Goal: Complete application form

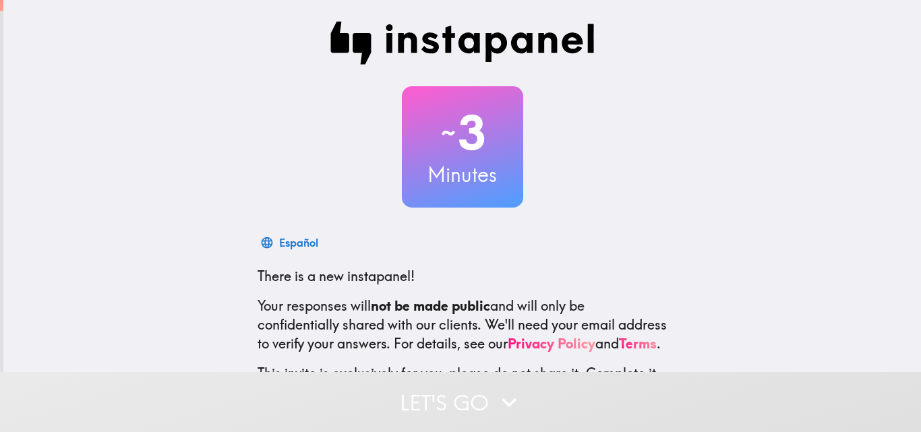
click at [677, 195] on div "~ 3 Minutes Español There is a new instapanel! Your responses will not be made …" at bounding box center [461, 245] width 917 height 491
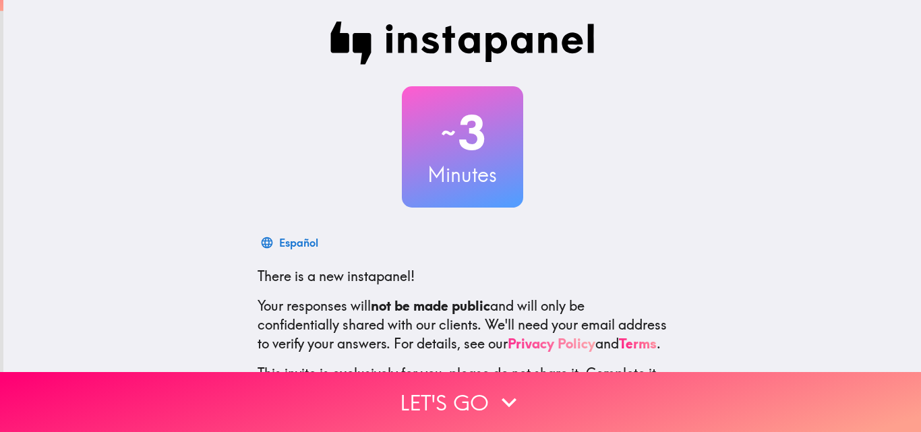
scroll to position [129, 0]
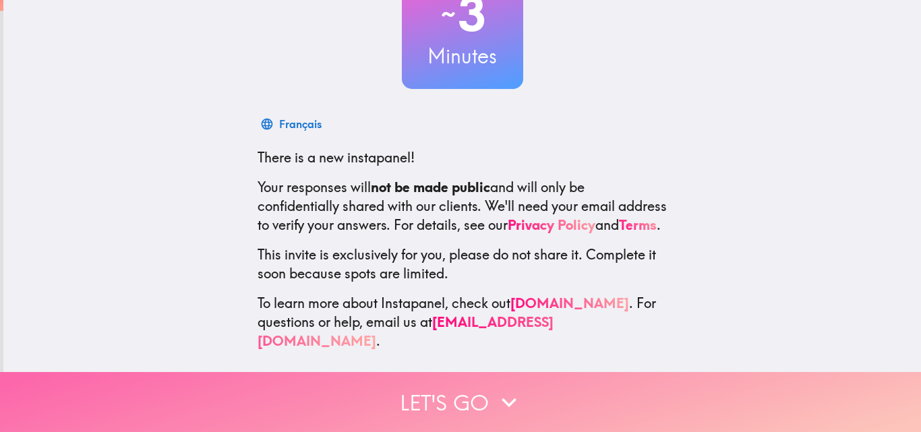
click at [547, 372] on button "Let's go" at bounding box center [460, 402] width 921 height 60
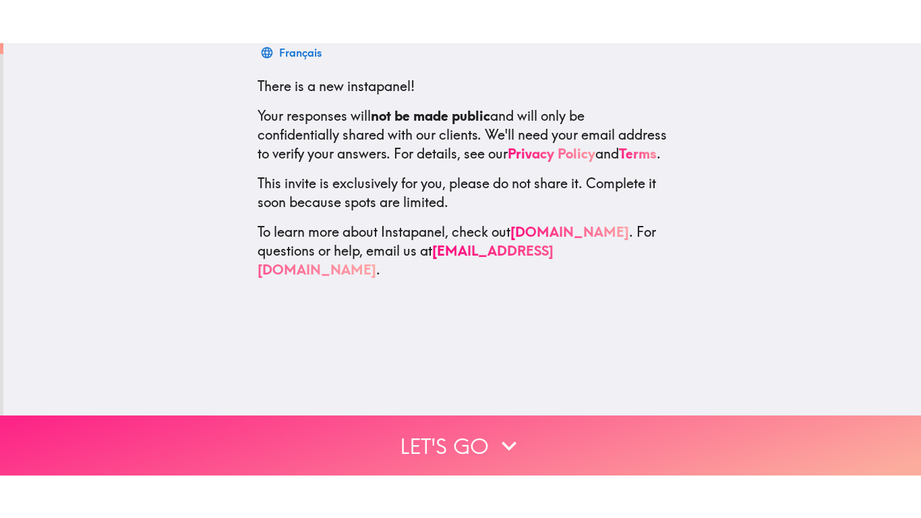
scroll to position [0, 0]
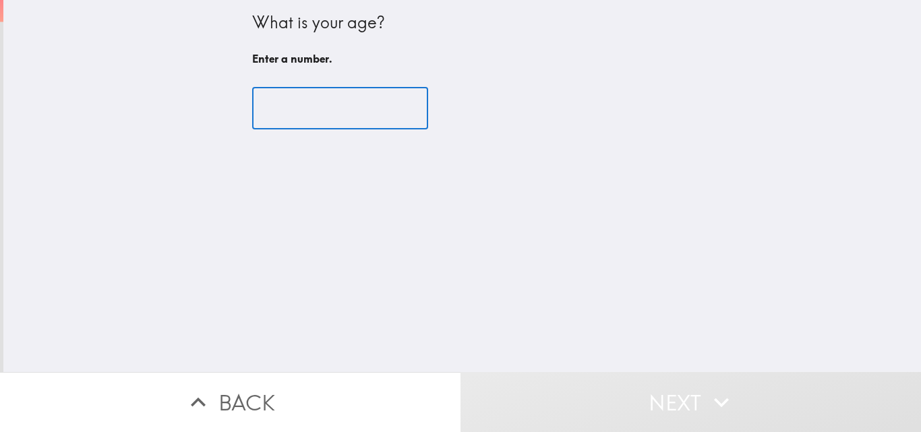
click at [367, 121] on input "number" at bounding box center [340, 109] width 176 height 42
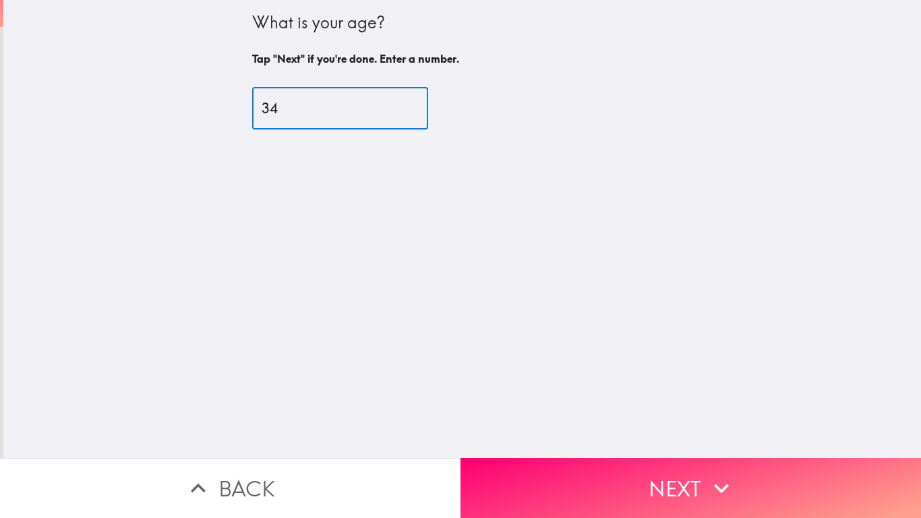
type input "3"
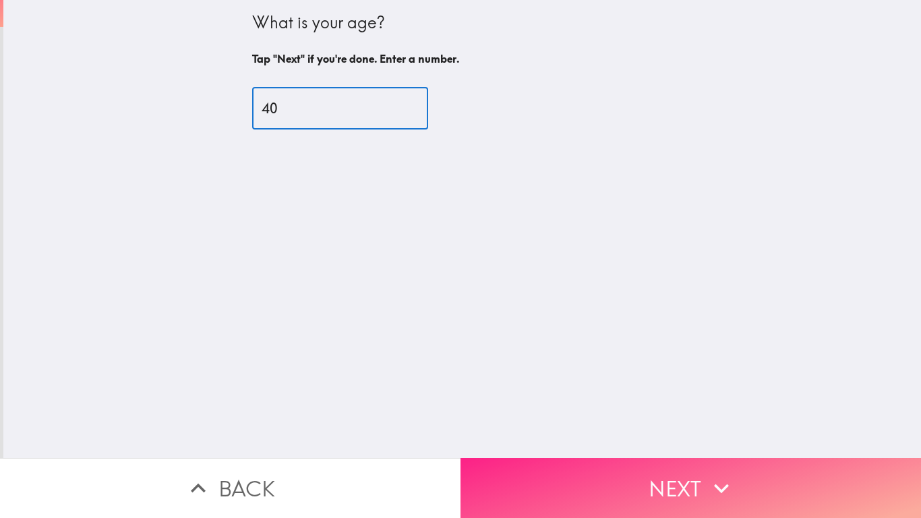
type input "40"
click at [652, 431] on button "Next" at bounding box center [690, 488] width 460 height 60
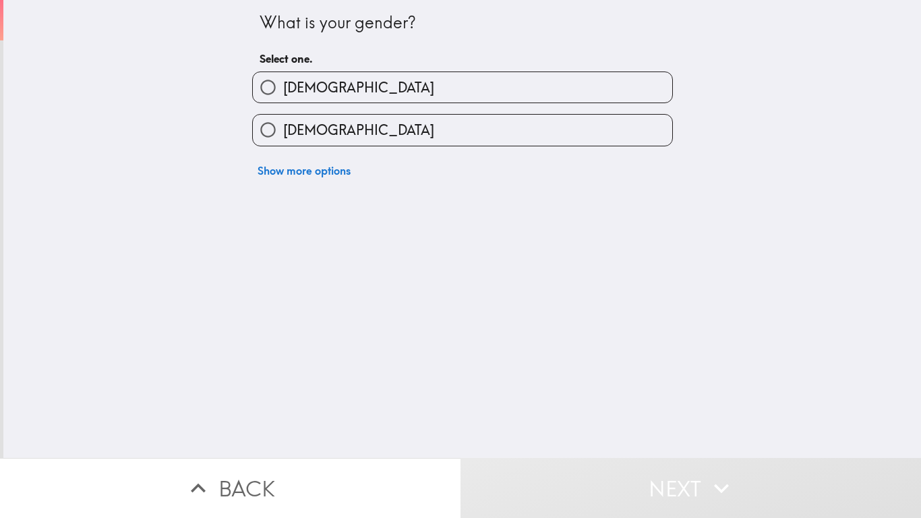
click at [362, 94] on label "[DEMOGRAPHIC_DATA]" at bounding box center [462, 87] width 419 height 30
click at [283, 94] on input "[DEMOGRAPHIC_DATA]" at bounding box center [268, 87] width 30 height 30
radio input "true"
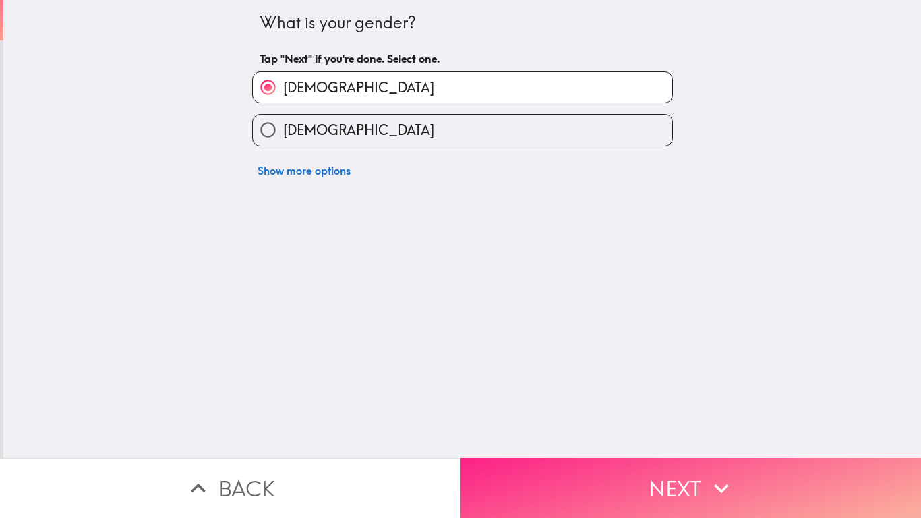
click at [702, 431] on button "Next" at bounding box center [690, 488] width 460 height 60
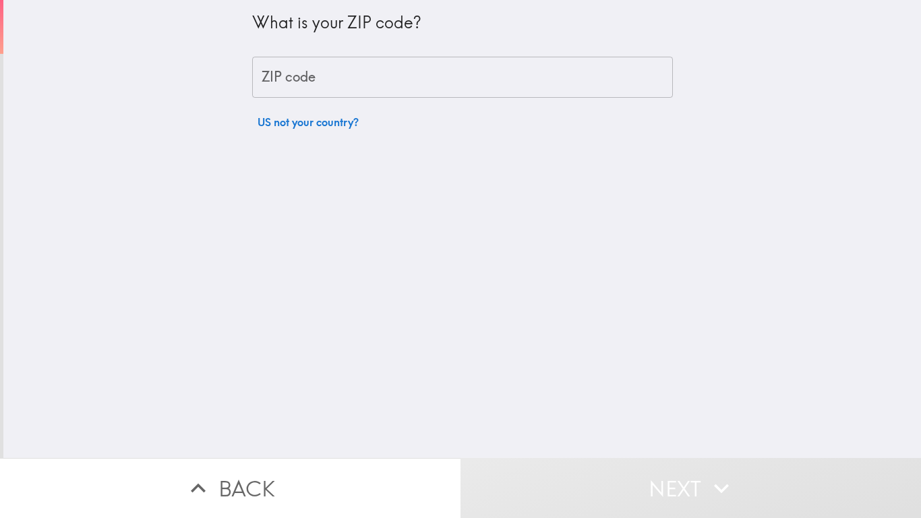
click at [361, 69] on input "ZIP code" at bounding box center [462, 78] width 421 height 42
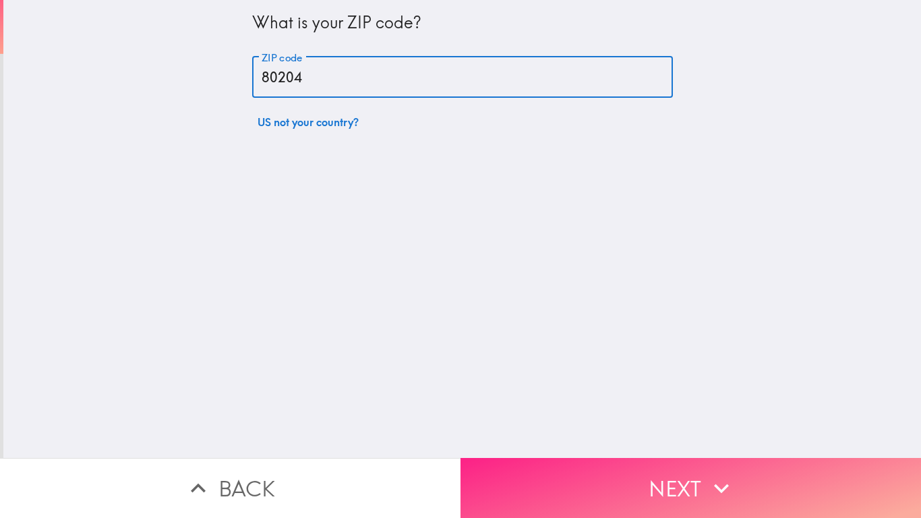
type input "80204"
click at [683, 431] on button "Next" at bounding box center [690, 488] width 460 height 60
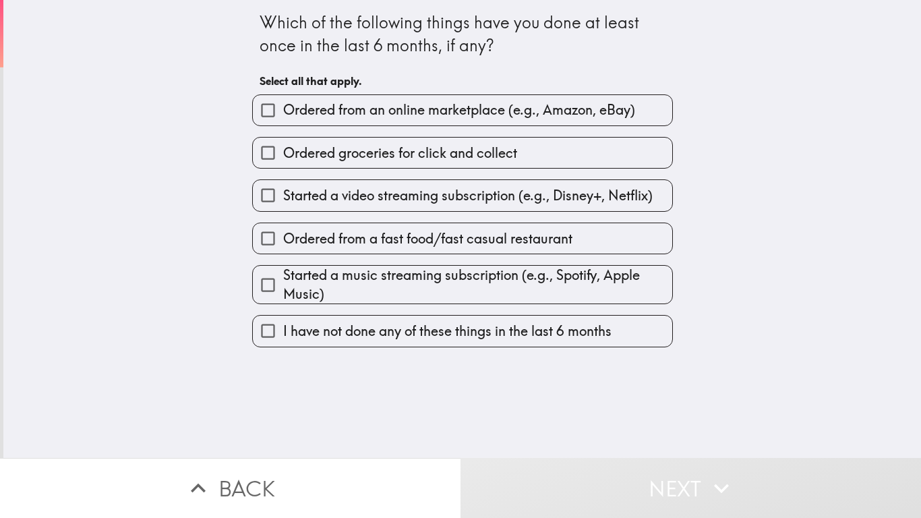
click at [391, 110] on span "Ordered from an online marketplace (e.g., Amazon, eBay)" at bounding box center [459, 109] width 352 height 19
click at [283, 110] on input "Ordered from an online marketplace (e.g., Amazon, eBay)" at bounding box center [268, 110] width 30 height 30
checkbox input "true"
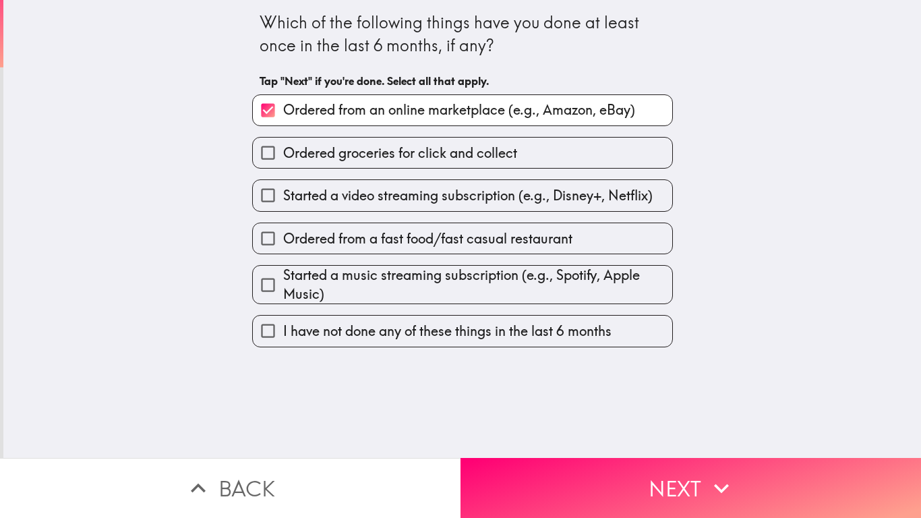
click at [398, 158] on span "Ordered groceries for click and collect" at bounding box center [400, 153] width 234 height 19
click at [283, 158] on input "Ordered groceries for click and collect" at bounding box center [268, 153] width 30 height 30
checkbox input "true"
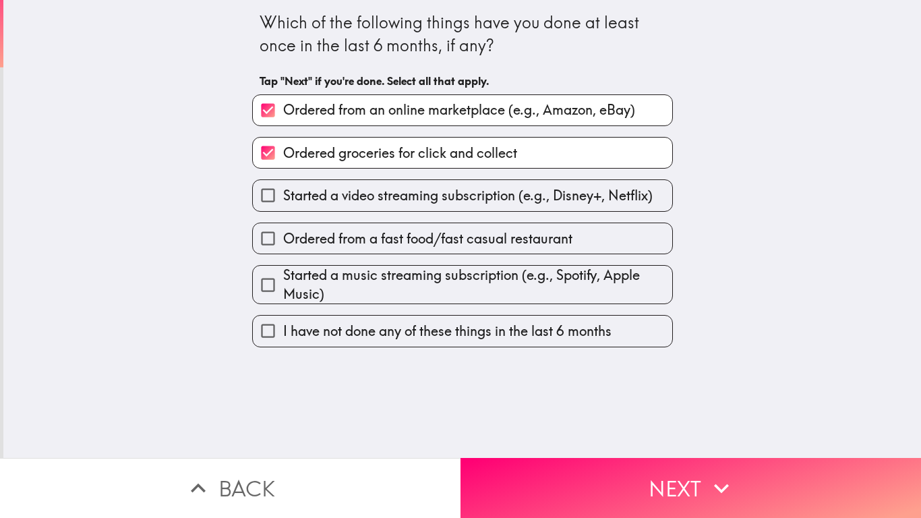
click at [411, 201] on span "Started a video streaming subscription (e.g., Disney+, Netflix)" at bounding box center [467, 195] width 369 height 19
click at [283, 201] on input "Started a video streaming subscription (e.g., Disney+, Netflix)" at bounding box center [268, 195] width 30 height 30
checkbox input "true"
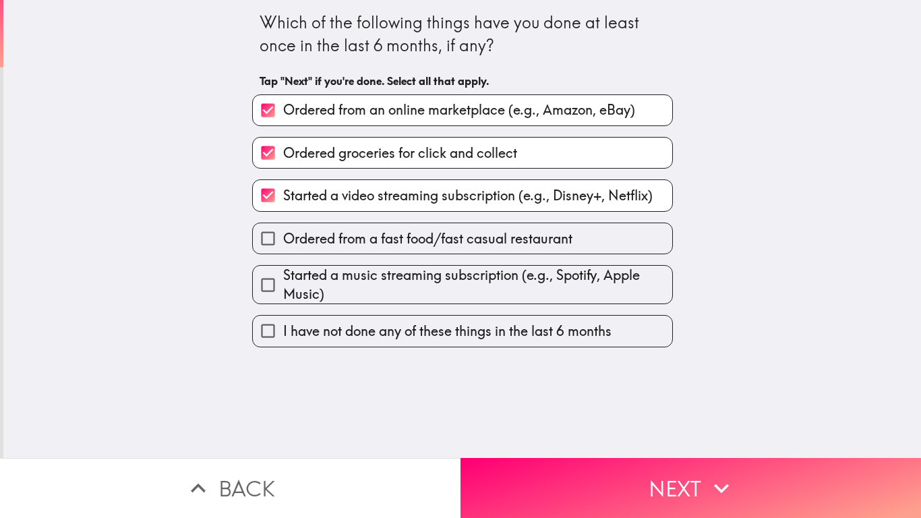
click at [433, 158] on span "Ordered groceries for click and collect" at bounding box center [400, 153] width 234 height 19
click at [283, 158] on input "Ordered groceries for click and collect" at bounding box center [268, 153] width 30 height 30
checkbox input "false"
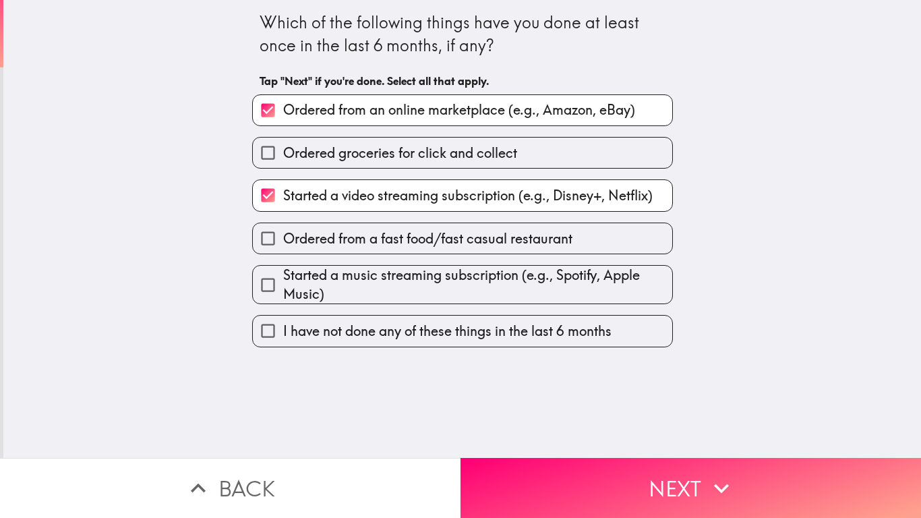
click at [454, 238] on span "Ordered from a fast food/fast casual restaurant" at bounding box center [427, 238] width 289 height 19
click at [283, 238] on input "Ordered from a fast food/fast casual restaurant" at bounding box center [268, 238] width 30 height 30
checkbox input "true"
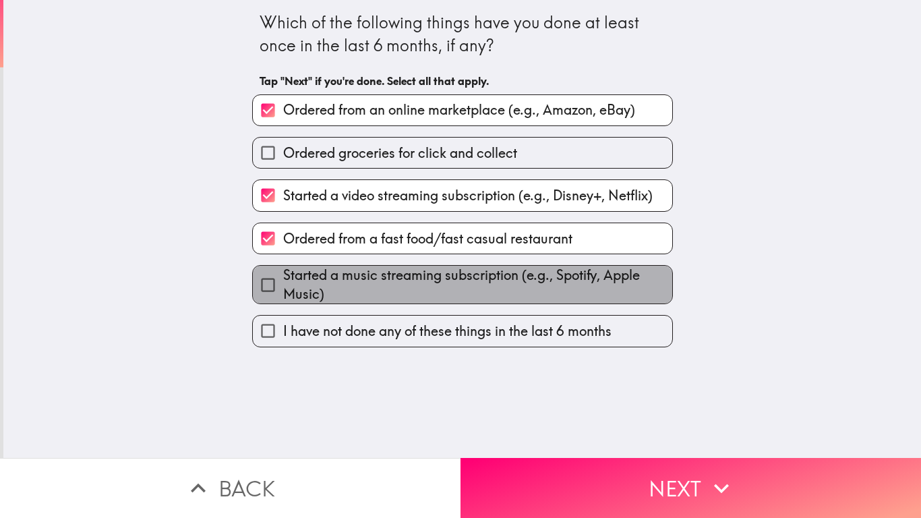
click at [462, 283] on span "Started a music streaming subscription (e.g., Spotify, Apple Music)" at bounding box center [477, 285] width 389 height 38
click at [283, 283] on input "Started a music streaming subscription (e.g., Spotify, Apple Music)" at bounding box center [268, 285] width 30 height 30
checkbox input "true"
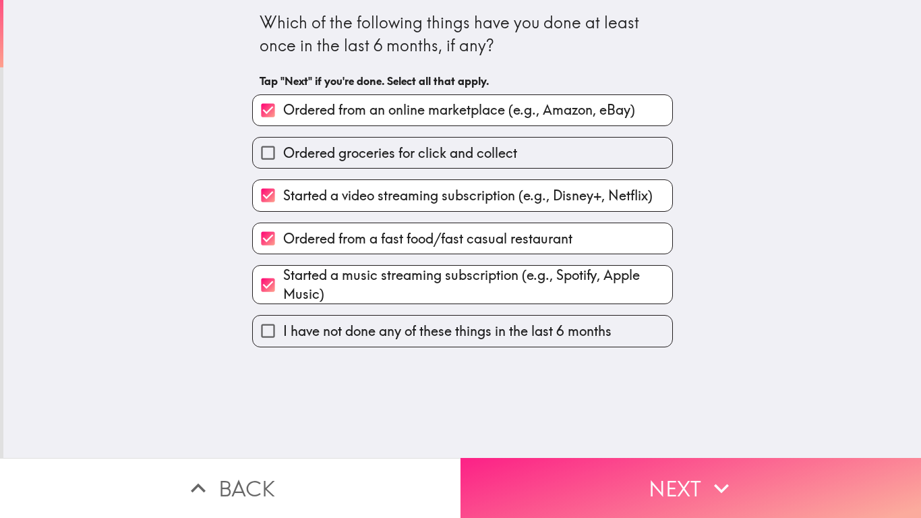
click at [706, 431] on button "Next" at bounding box center [690, 488] width 460 height 60
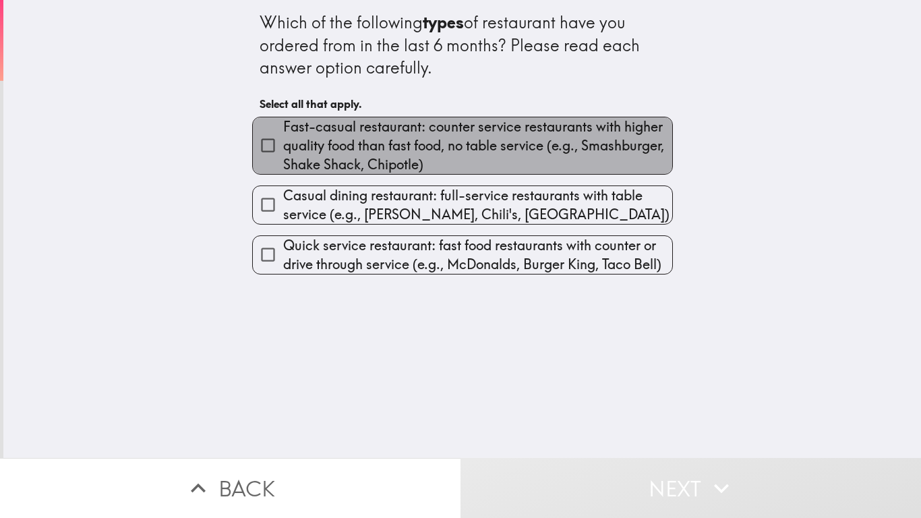
click at [440, 148] on span "Fast-casual restaurant: counter service restaurants with higher quality food th…" at bounding box center [477, 145] width 389 height 57
click at [283, 148] on input "Fast-casual restaurant: counter service restaurants with higher quality food th…" at bounding box center [268, 145] width 30 height 30
checkbox input "true"
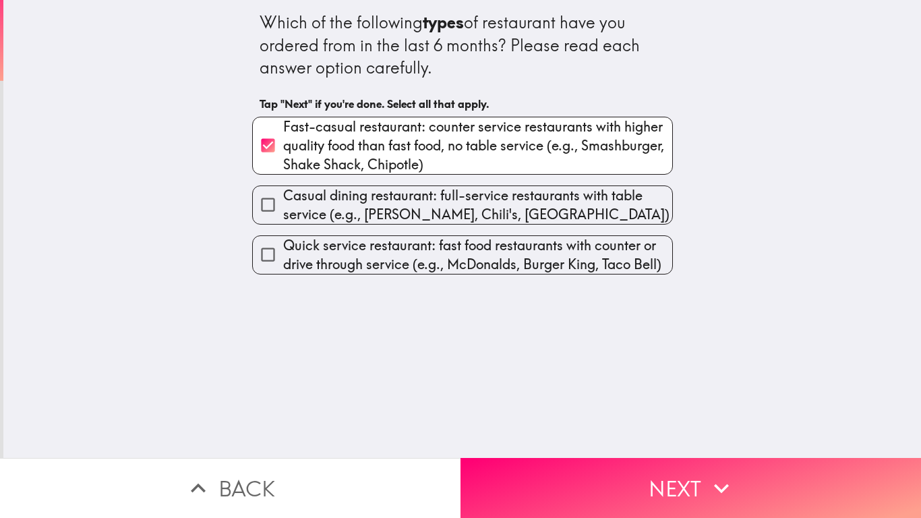
click at [440, 211] on span "Casual dining restaurant: full-service restaurants with table service (e.g., [P…" at bounding box center [477, 205] width 389 height 38
click at [283, 211] on input "Casual dining restaurant: full-service restaurants with table service (e.g., [P…" at bounding box center [268, 204] width 30 height 30
checkbox input "true"
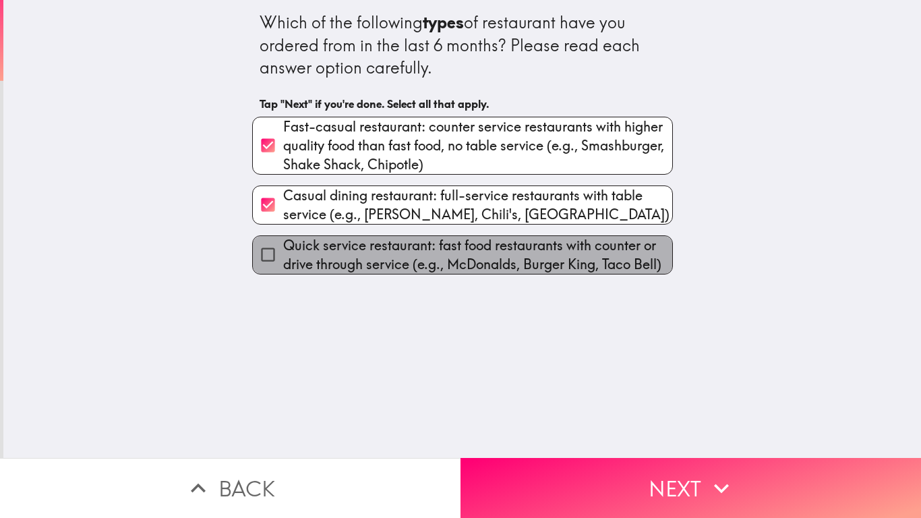
click at [454, 248] on span "Quick service restaurant: fast food restaurants with counter or drive through s…" at bounding box center [477, 255] width 389 height 38
click at [283, 248] on input "Quick service restaurant: fast food restaurants with counter or drive through s…" at bounding box center [268, 254] width 30 height 30
checkbox input "true"
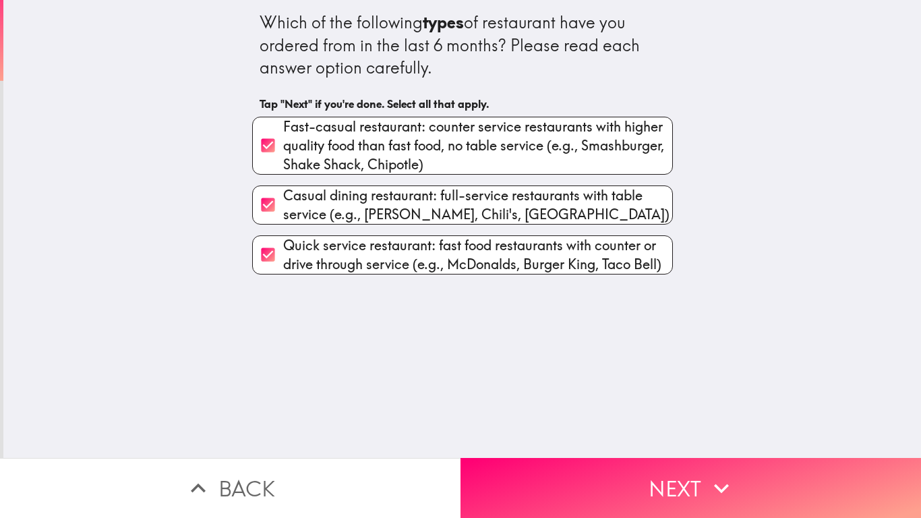
click at [537, 363] on div "Which of the following types of restaurant have you ordered from in the last 6 …" at bounding box center [461, 229] width 917 height 458
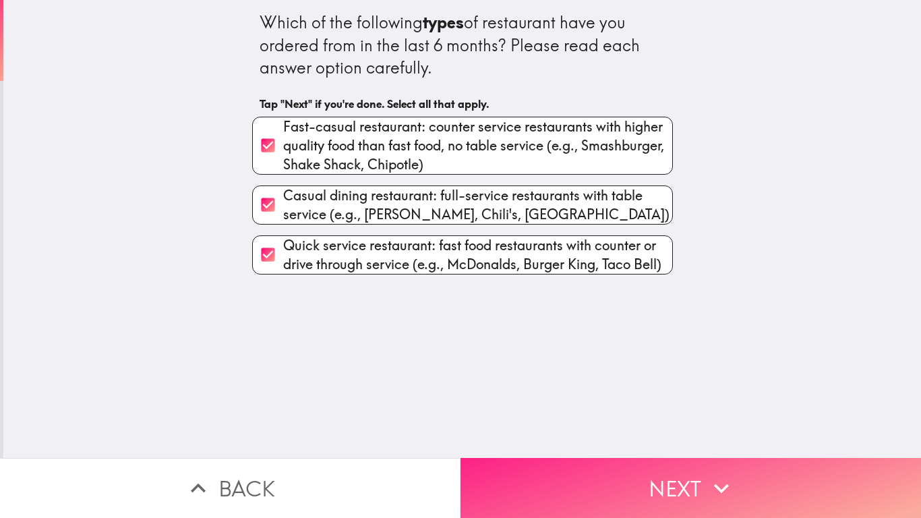
click at [616, 431] on button "Next" at bounding box center [690, 488] width 460 height 60
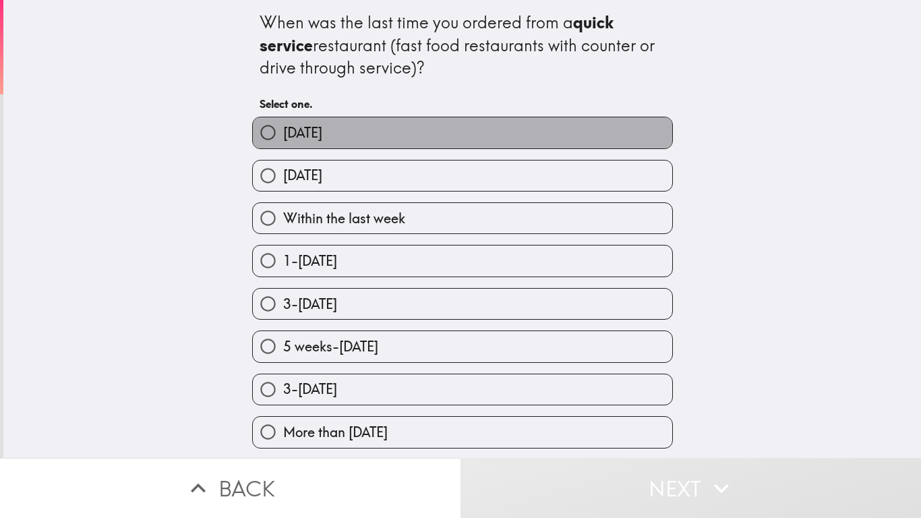
click at [381, 145] on label "[DATE]" at bounding box center [462, 132] width 419 height 30
click at [283, 145] on input "[DATE]" at bounding box center [268, 132] width 30 height 30
radio input "true"
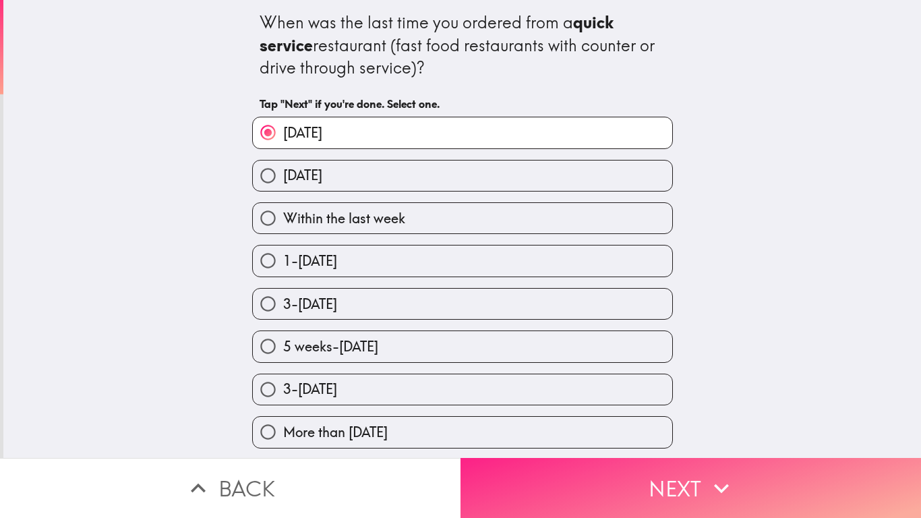
click at [635, 431] on button "Next" at bounding box center [690, 488] width 460 height 60
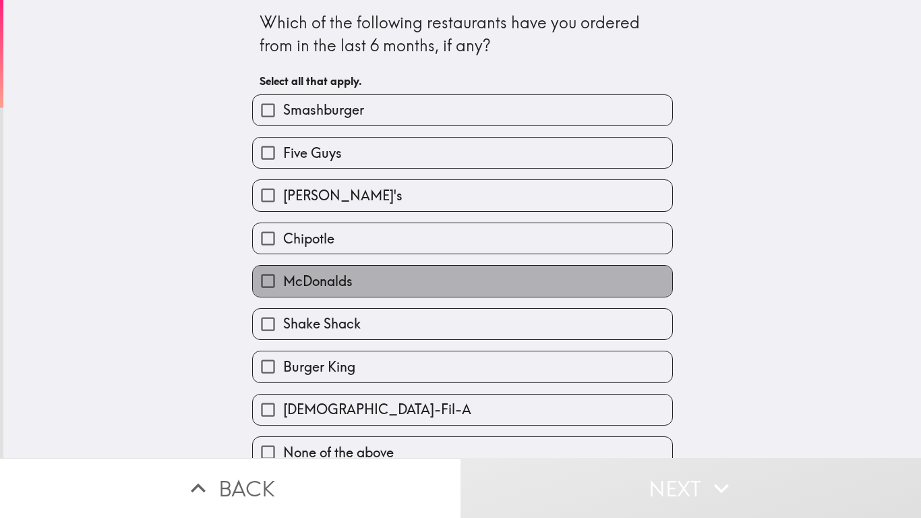
click at [413, 278] on label "McDonalds" at bounding box center [462, 281] width 419 height 30
click at [283, 278] on input "McDonalds" at bounding box center [268, 281] width 30 height 30
checkbox input "true"
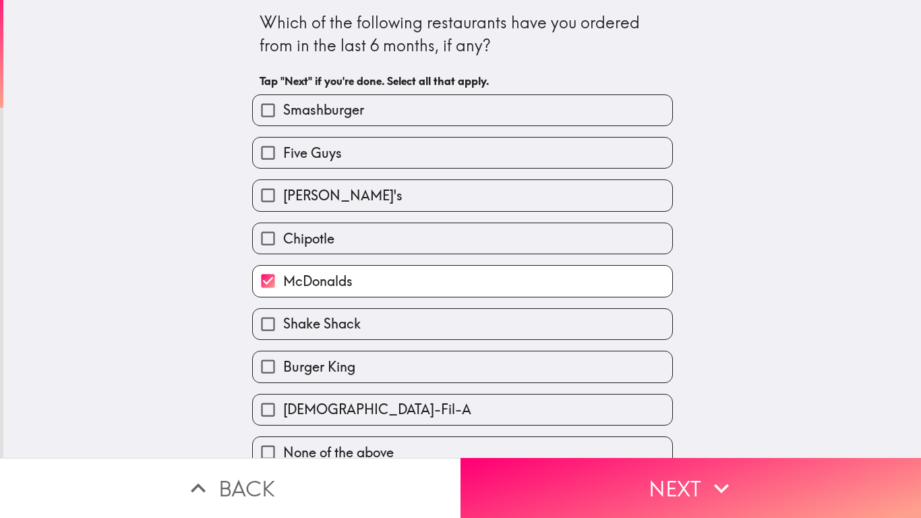
click at [381, 402] on label "[DEMOGRAPHIC_DATA]-Fil-A" at bounding box center [462, 409] width 419 height 30
click at [283, 402] on input "[DEMOGRAPHIC_DATA]-Fil-A" at bounding box center [268, 409] width 30 height 30
checkbox input "true"
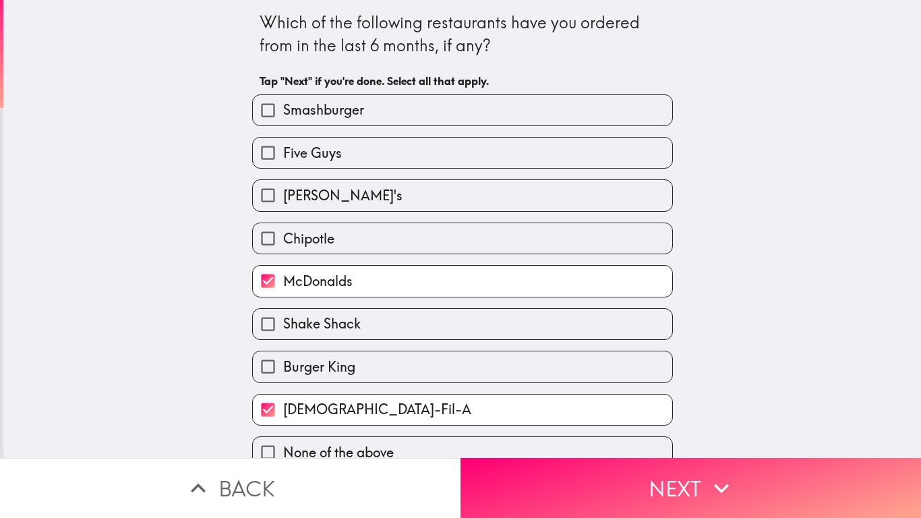
click at [377, 367] on label "Burger King" at bounding box center [462, 366] width 419 height 30
click at [283, 367] on input "Burger King" at bounding box center [268, 366] width 30 height 30
checkbox input "true"
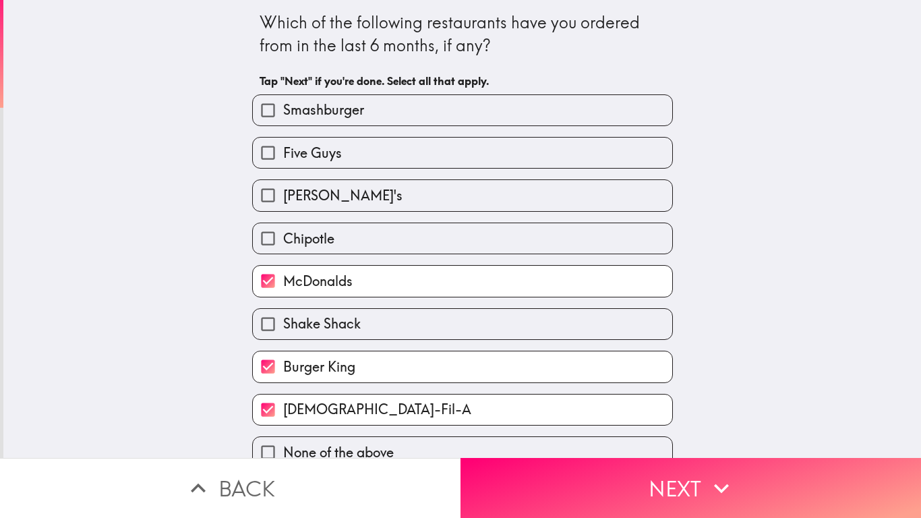
click at [740, 224] on div "Which of the following restaurants have you ordered from in the last 6 months, …" at bounding box center [461, 229] width 917 height 458
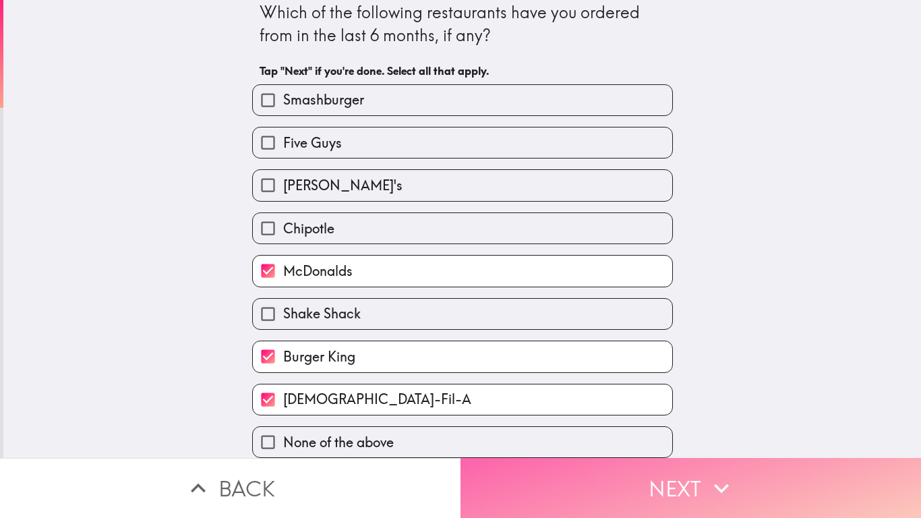
click at [658, 431] on button "Next" at bounding box center [690, 488] width 460 height 60
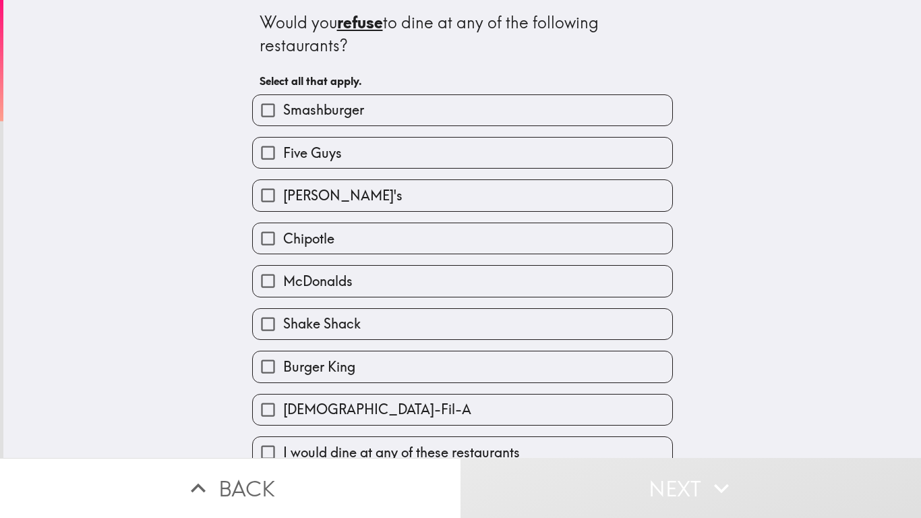
click at [376, 282] on label "McDonalds" at bounding box center [462, 281] width 419 height 30
click at [283, 282] on input "McDonalds" at bounding box center [268, 281] width 30 height 30
checkbox input "true"
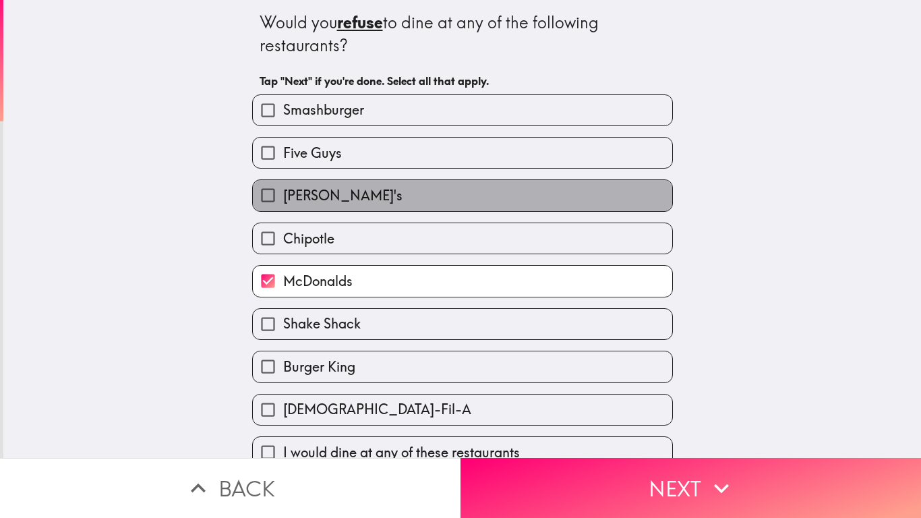
click at [389, 199] on label "[PERSON_NAME]'s" at bounding box center [462, 195] width 419 height 30
click at [283, 199] on input "[PERSON_NAME]'s" at bounding box center [268, 195] width 30 height 30
checkbox input "true"
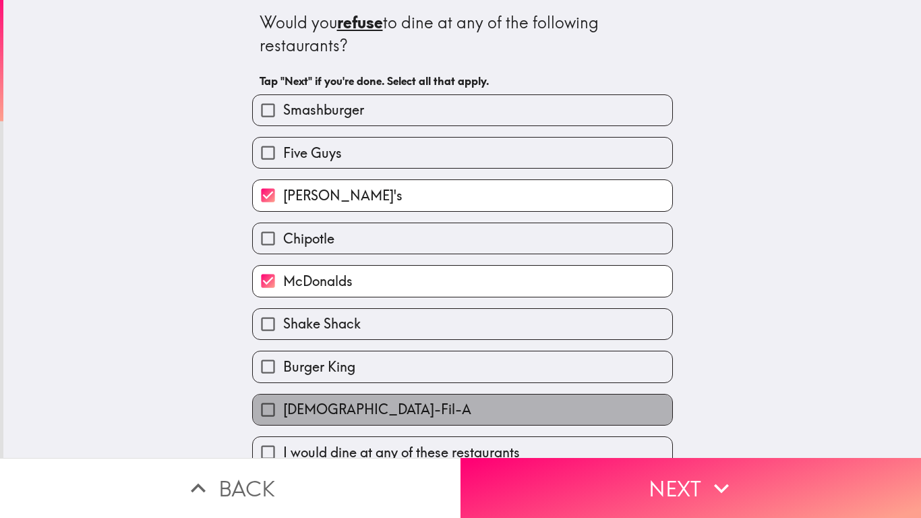
click at [398, 404] on label "[DEMOGRAPHIC_DATA]-Fil-A" at bounding box center [462, 409] width 419 height 30
click at [283, 404] on input "[DEMOGRAPHIC_DATA]-Fil-A" at bounding box center [268, 409] width 30 height 30
checkbox input "true"
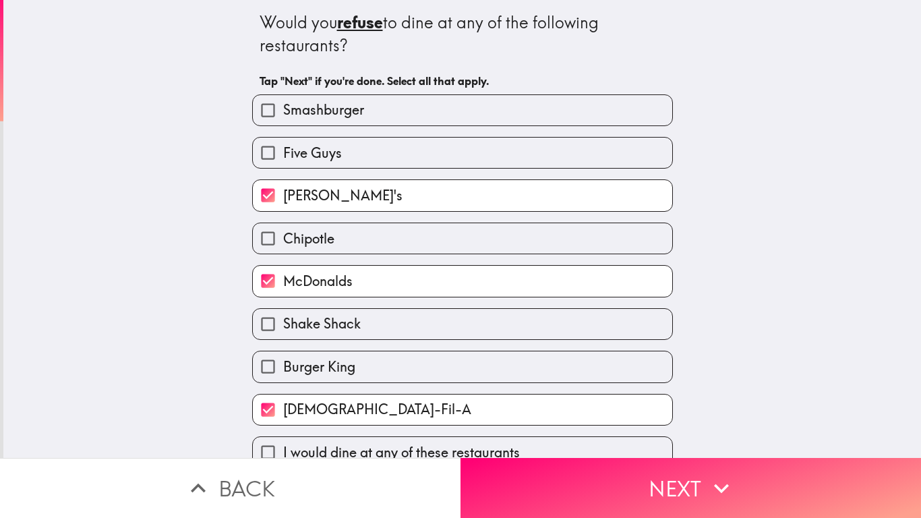
click at [398, 380] on label "Burger King" at bounding box center [462, 366] width 419 height 30
click at [283, 380] on input "Burger King" at bounding box center [268, 366] width 30 height 30
checkbox input "true"
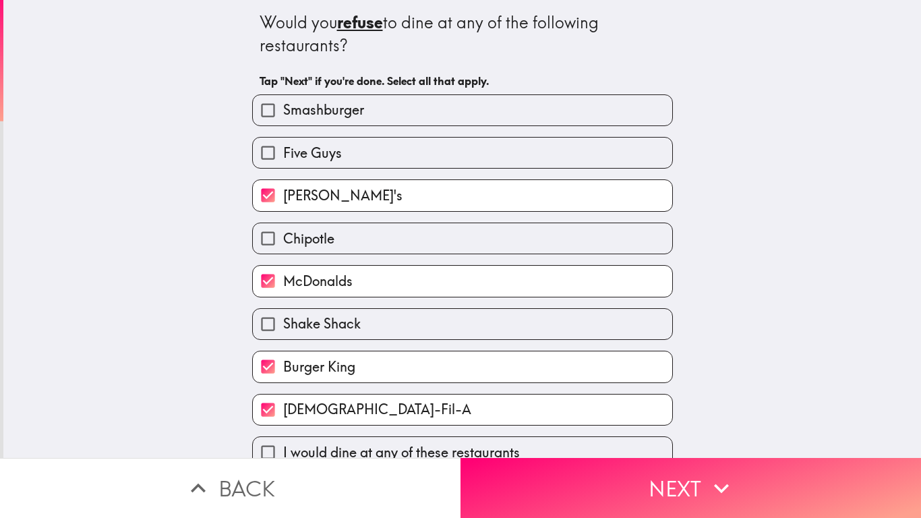
scroll to position [20, 0]
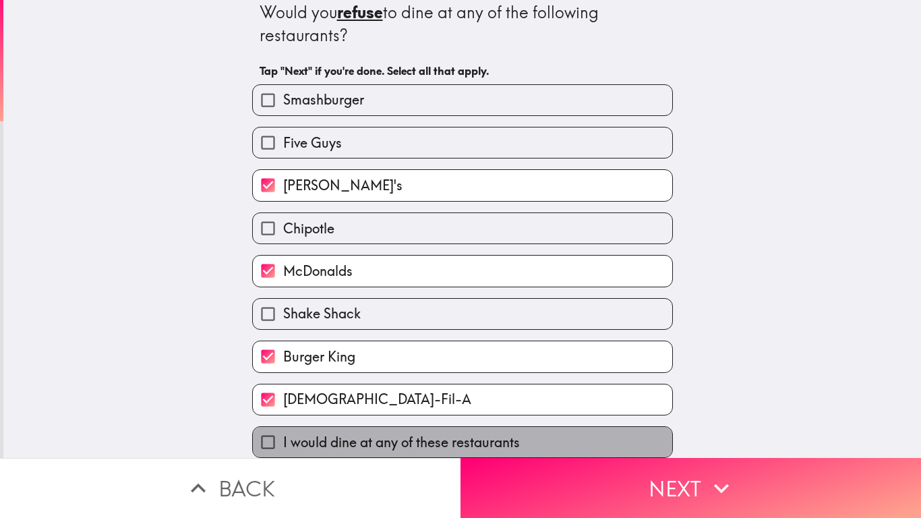
click at [431, 431] on span "I would dine at any of these restaurants" at bounding box center [401, 442] width 237 height 19
click at [283, 431] on input "I would dine at any of these restaurants" at bounding box center [268, 442] width 30 height 30
checkbox input "true"
checkbox input "false"
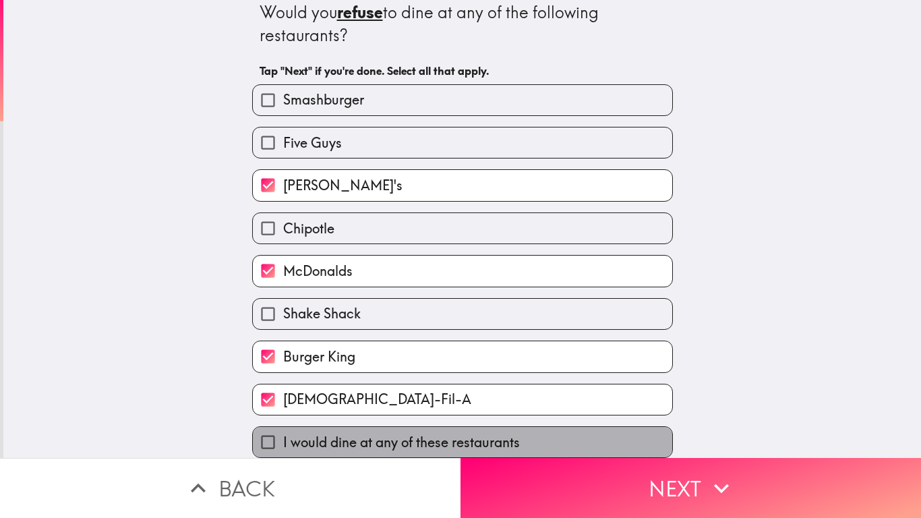
checkbox input "false"
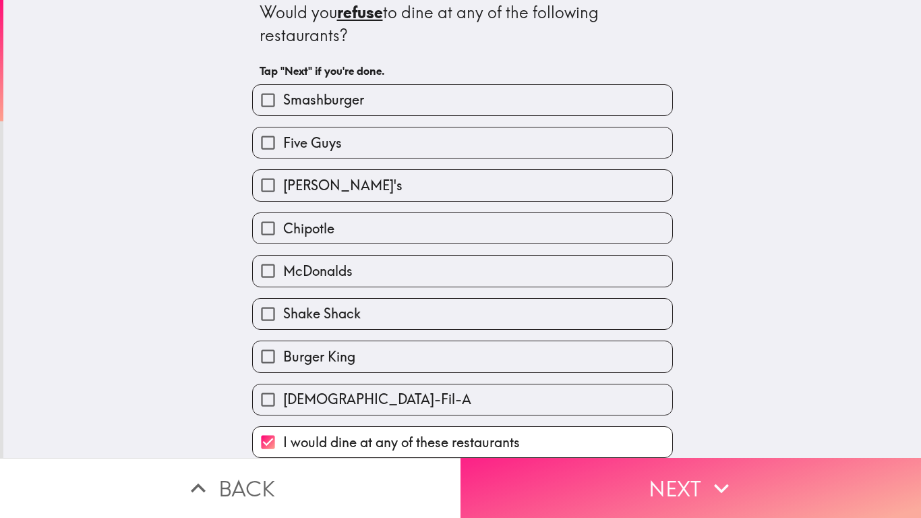
click at [705, 431] on button "Next" at bounding box center [690, 488] width 460 height 60
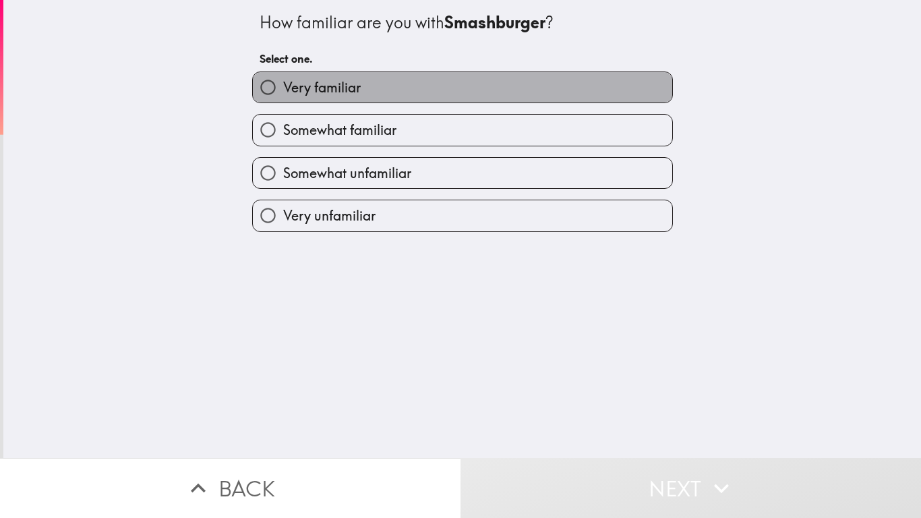
click at [419, 98] on label "Very familiar" at bounding box center [462, 87] width 419 height 30
click at [283, 98] on input "Very familiar" at bounding box center [268, 87] width 30 height 30
radio input "true"
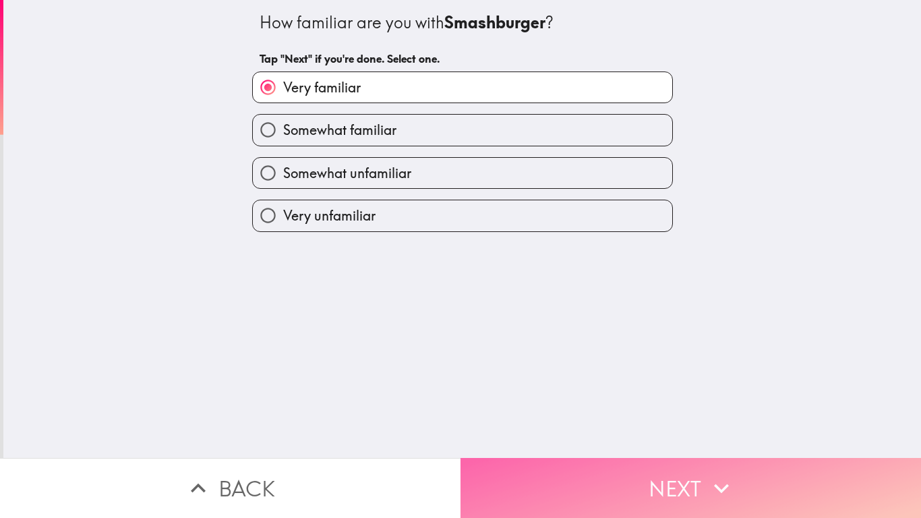
click at [640, 431] on button "Next" at bounding box center [690, 488] width 460 height 60
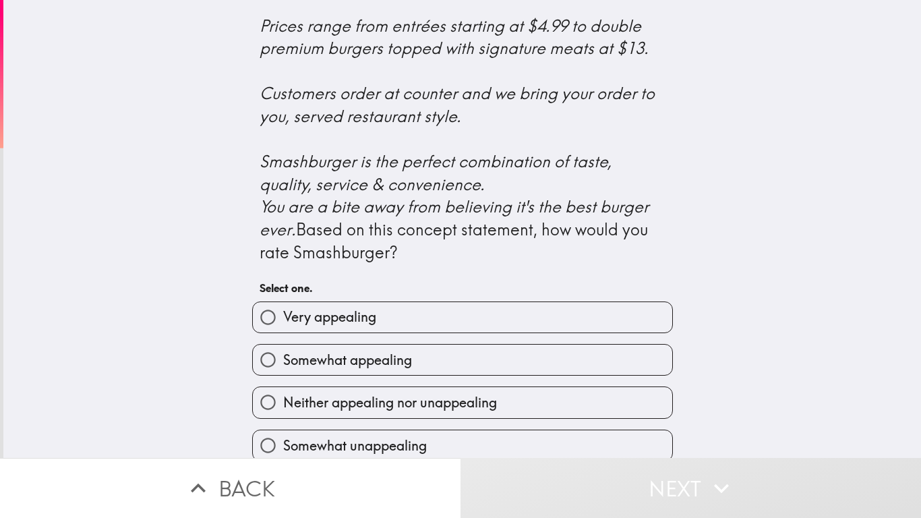
scroll to position [551, 0]
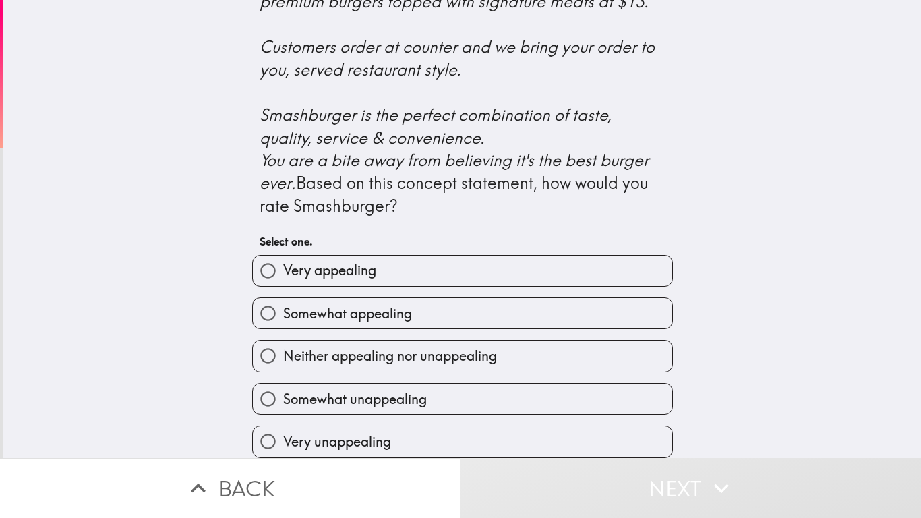
click at [408, 271] on label "Very appealing" at bounding box center [462, 270] width 419 height 30
click at [283, 271] on input "Very appealing" at bounding box center [268, 270] width 30 height 30
radio input "true"
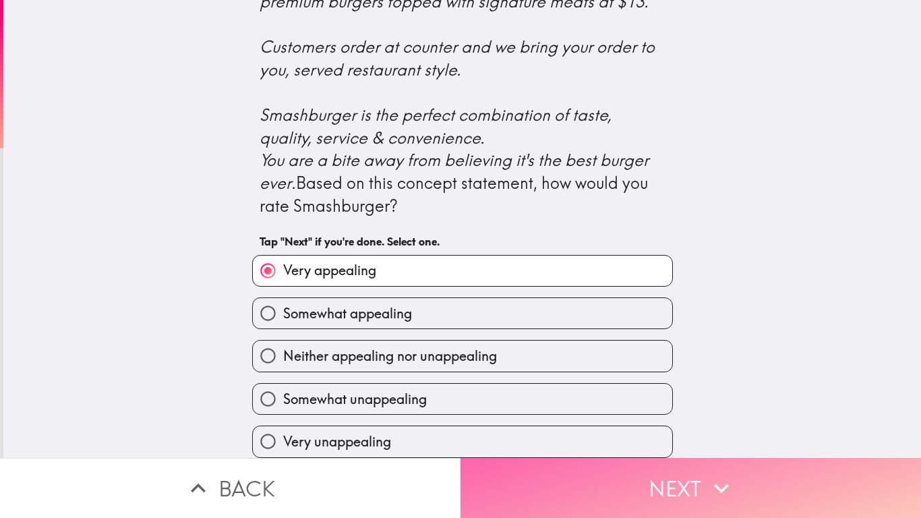
click at [741, 431] on button "Next" at bounding box center [690, 488] width 460 height 60
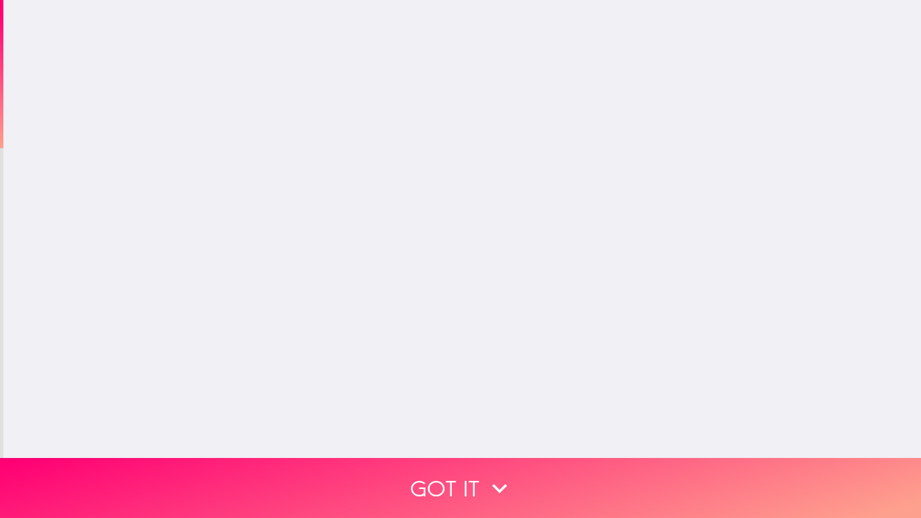
scroll to position [0, 0]
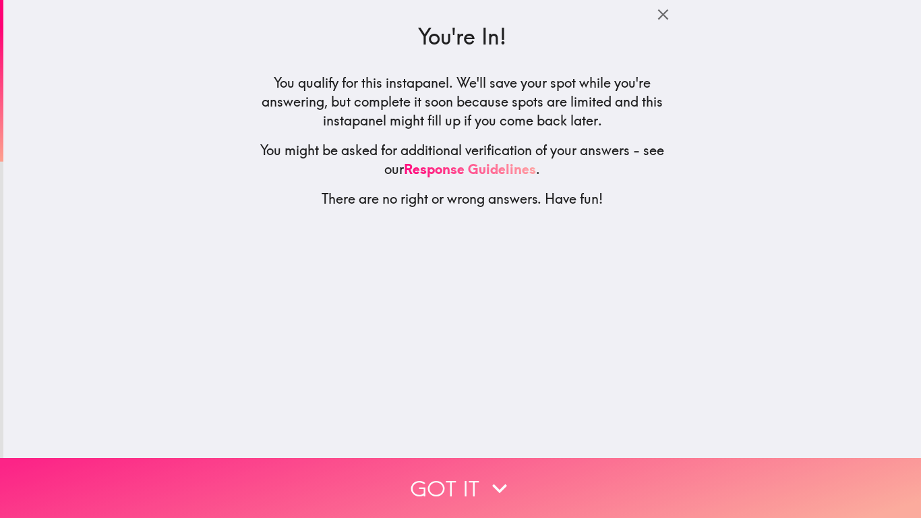
click at [599, 431] on button "Got it" at bounding box center [460, 488] width 921 height 60
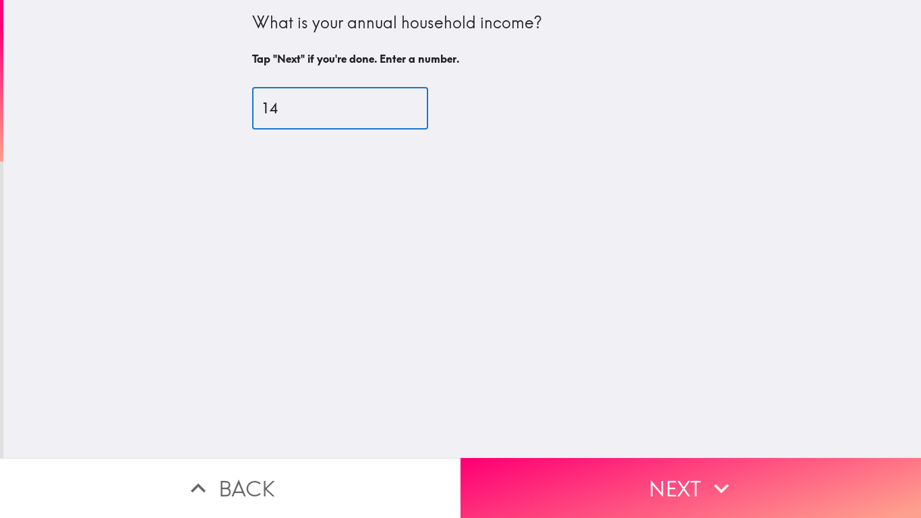
type input "1"
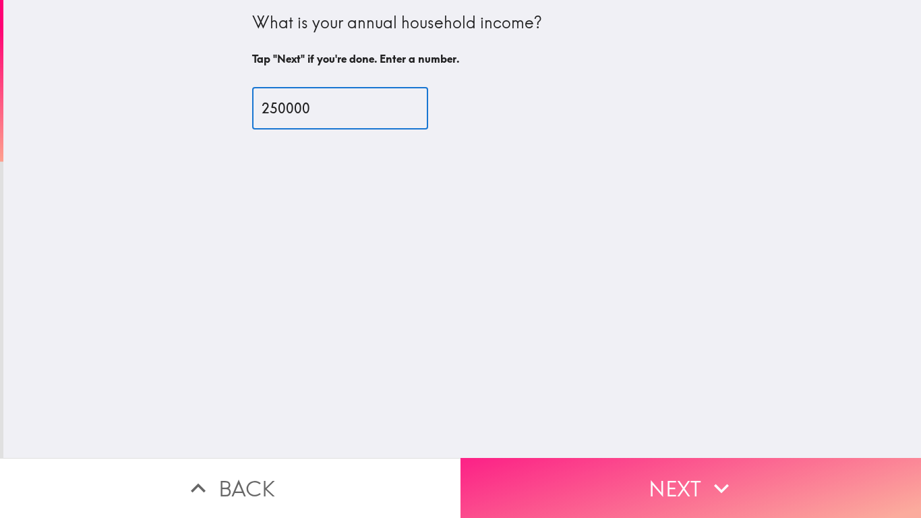
type input "250000"
click at [675, 431] on button "Next" at bounding box center [690, 488] width 460 height 60
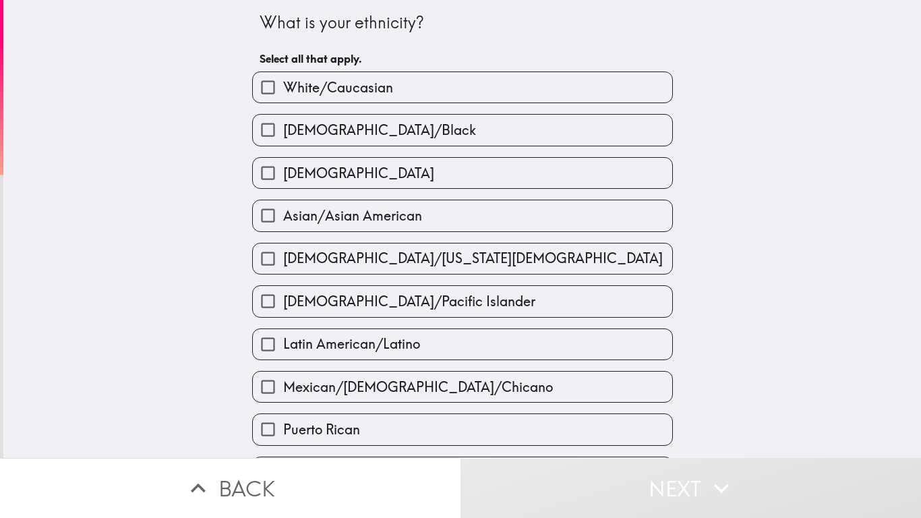
click at [417, 92] on label "White/Caucasian" at bounding box center [462, 87] width 419 height 30
click at [283, 92] on input "White/Caucasian" at bounding box center [268, 87] width 30 height 30
checkbox input "true"
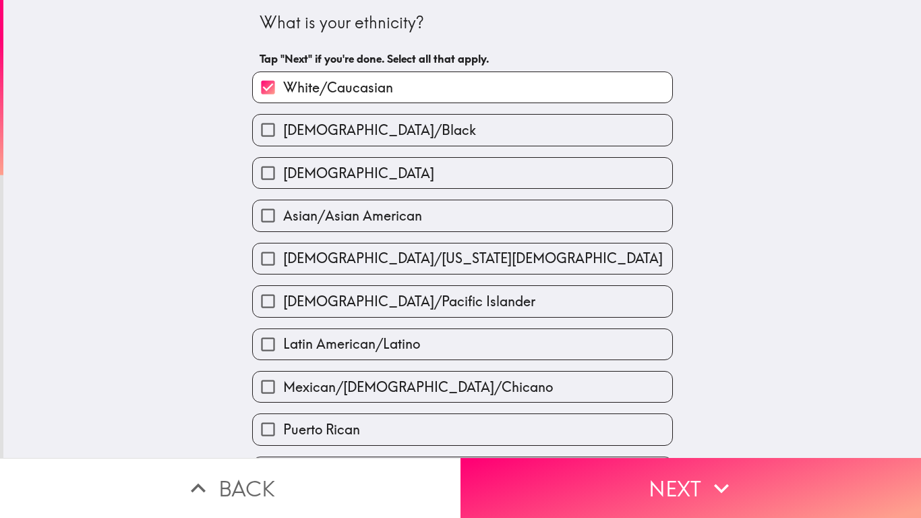
scroll to position [202, 0]
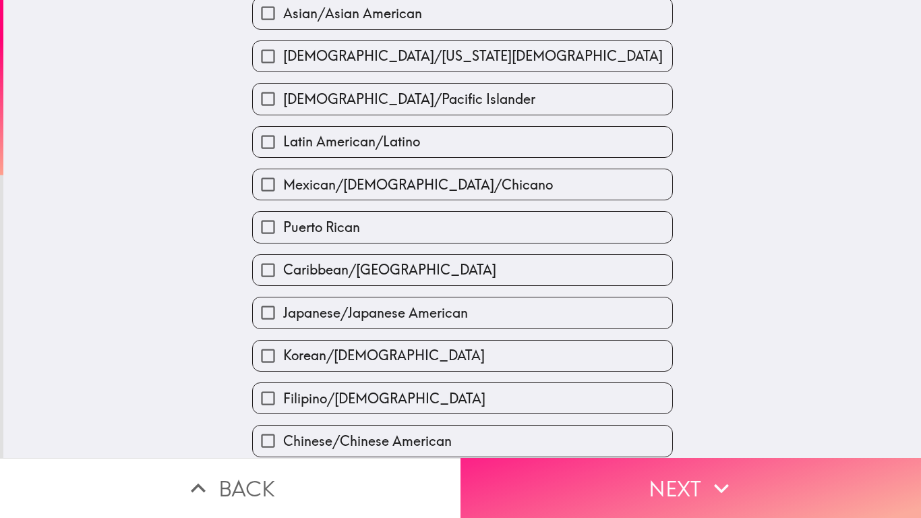
click at [667, 431] on button "Next" at bounding box center [690, 488] width 460 height 60
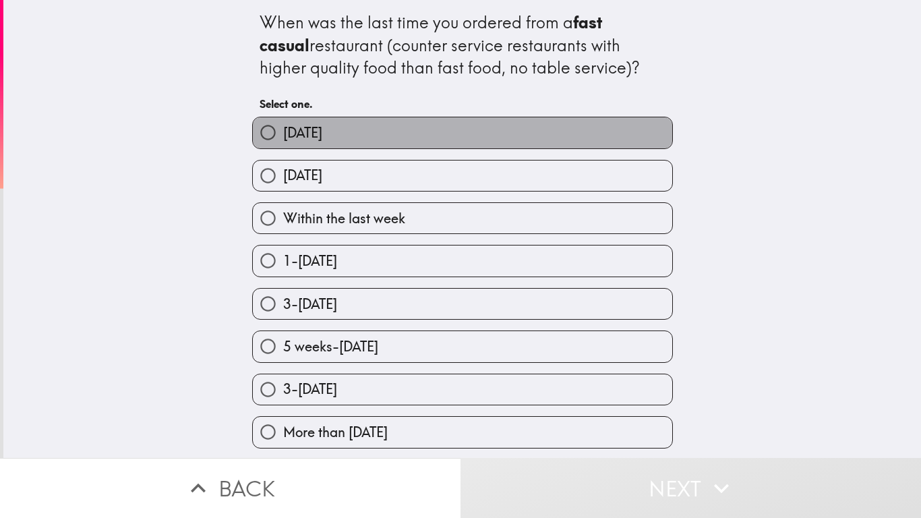
click at [423, 138] on label "[DATE]" at bounding box center [462, 132] width 419 height 30
click at [283, 138] on input "[DATE]" at bounding box center [268, 132] width 30 height 30
radio input "true"
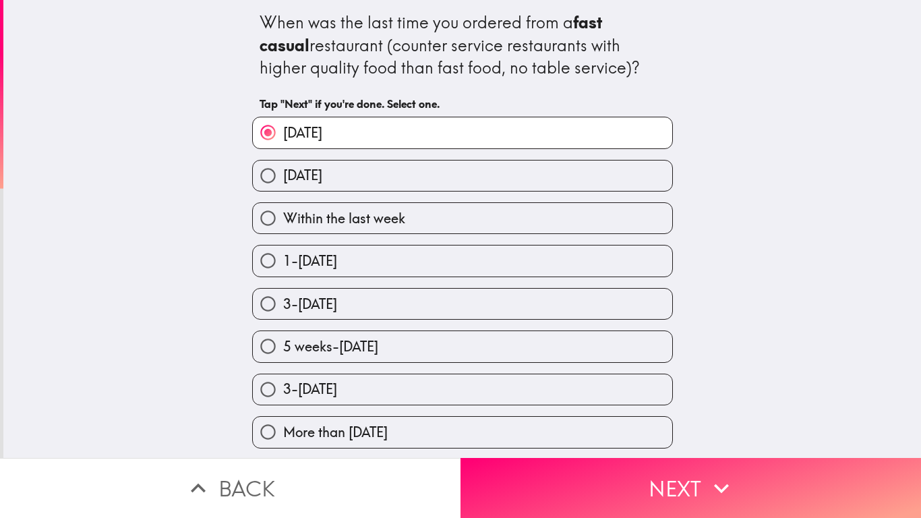
scroll to position [1, 0]
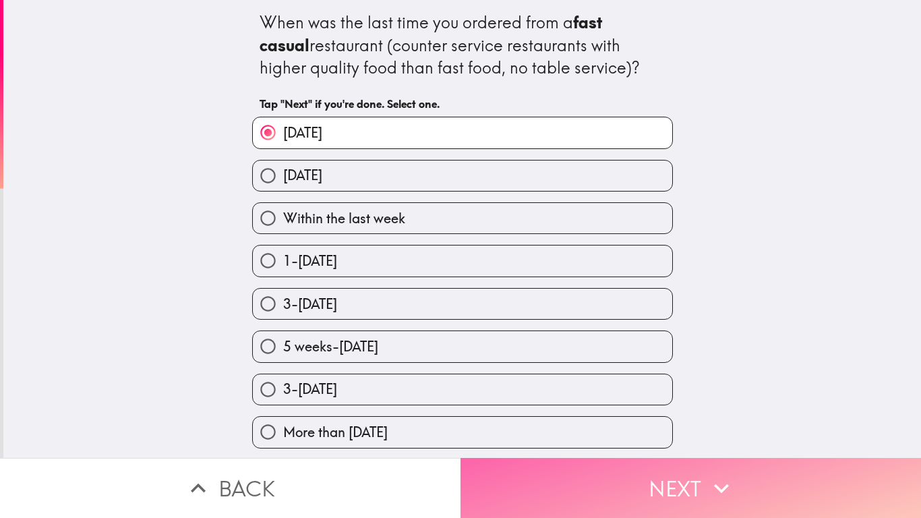
click at [667, 431] on button "Next" at bounding box center [690, 488] width 460 height 60
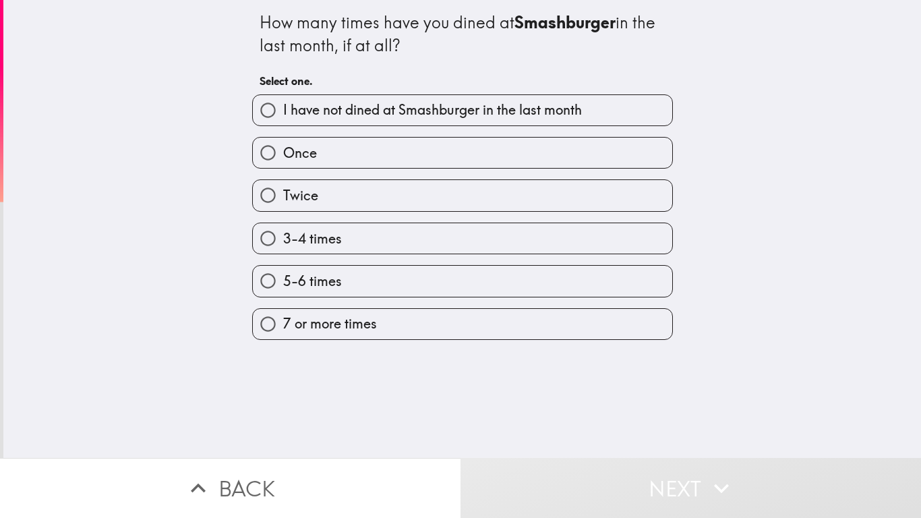
click at [353, 241] on label "3-4 times" at bounding box center [462, 238] width 419 height 30
click at [283, 241] on input "3-4 times" at bounding box center [268, 238] width 30 height 30
radio input "true"
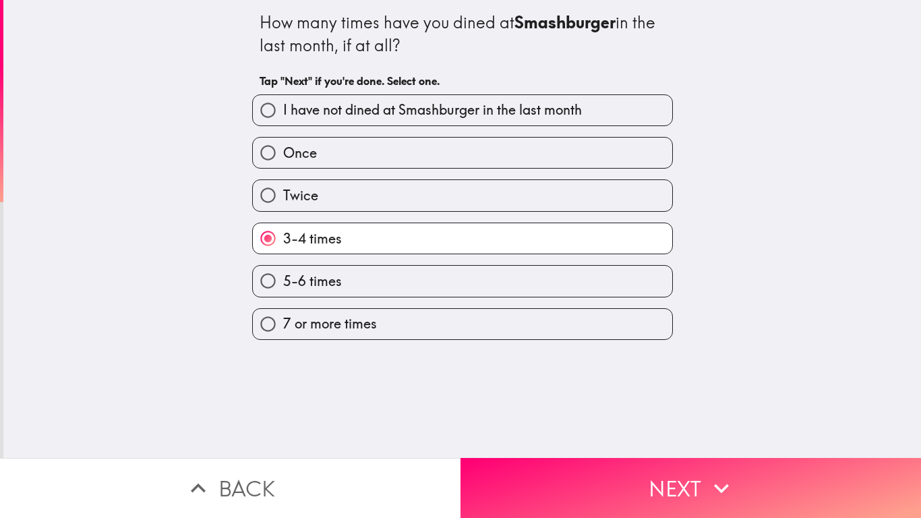
click at [355, 280] on label "5-6 times" at bounding box center [462, 281] width 419 height 30
click at [283, 280] on input "5-6 times" at bounding box center [268, 281] width 30 height 30
radio input "true"
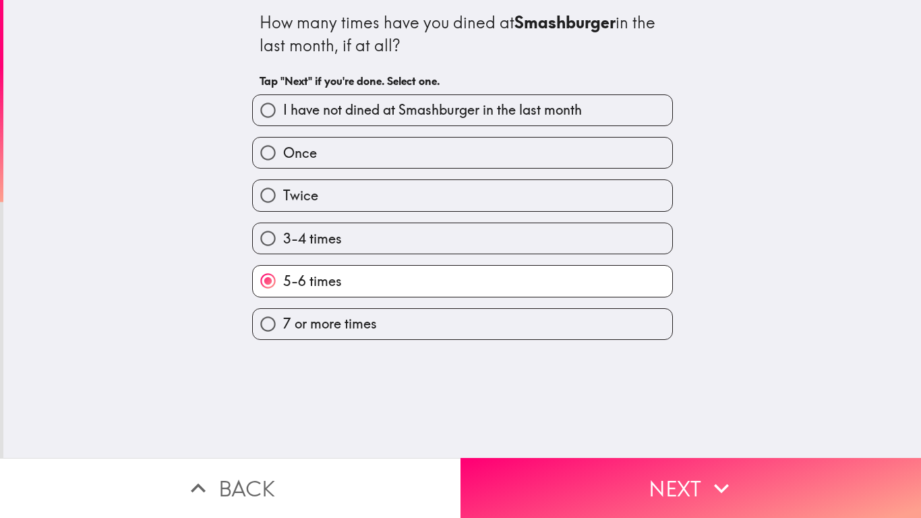
click at [363, 241] on label "3-4 times" at bounding box center [462, 238] width 419 height 30
click at [283, 241] on input "3-4 times" at bounding box center [268, 238] width 30 height 30
radio input "true"
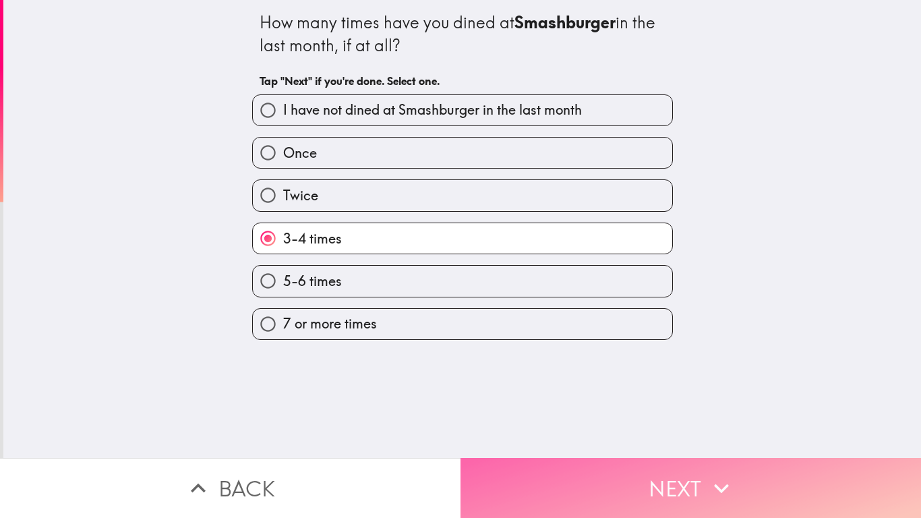
click at [678, 431] on button "Next" at bounding box center [690, 488] width 460 height 60
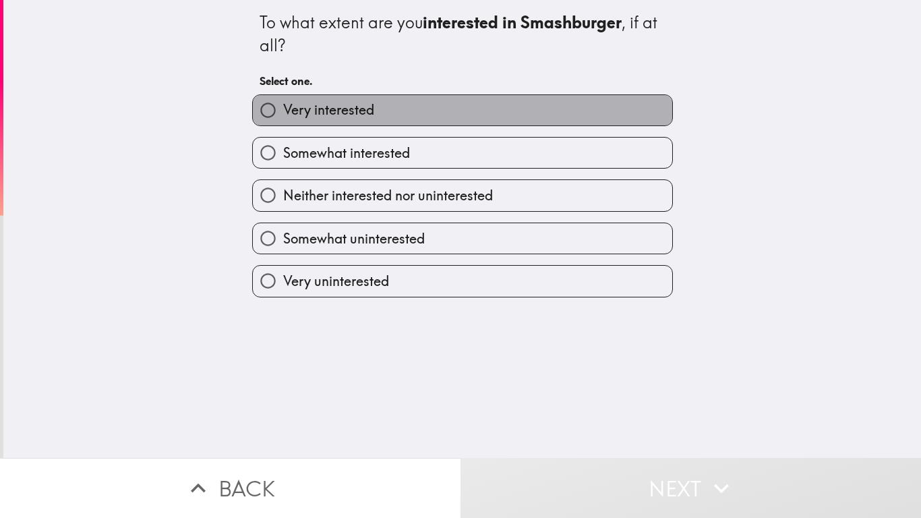
click at [384, 114] on label "Very interested" at bounding box center [462, 110] width 419 height 30
click at [283, 114] on input "Very interested" at bounding box center [268, 110] width 30 height 30
radio input "true"
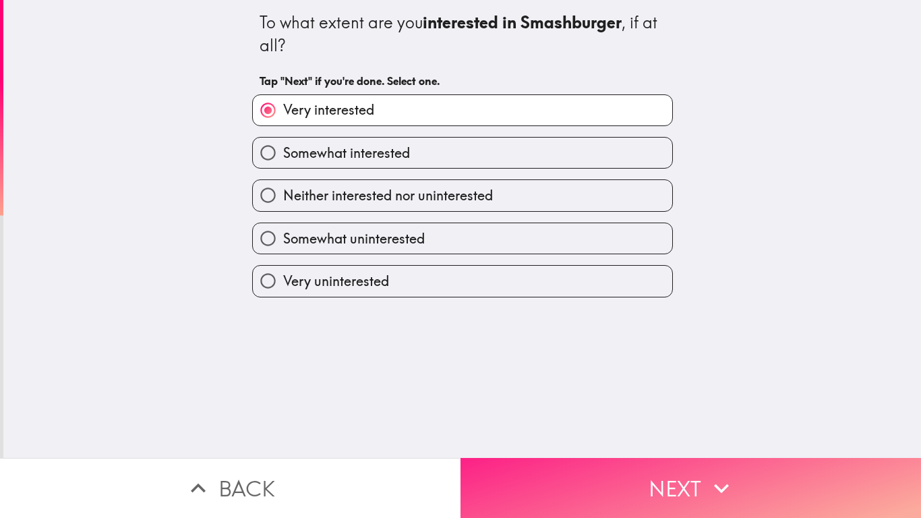
click at [619, 431] on button "Next" at bounding box center [690, 488] width 460 height 60
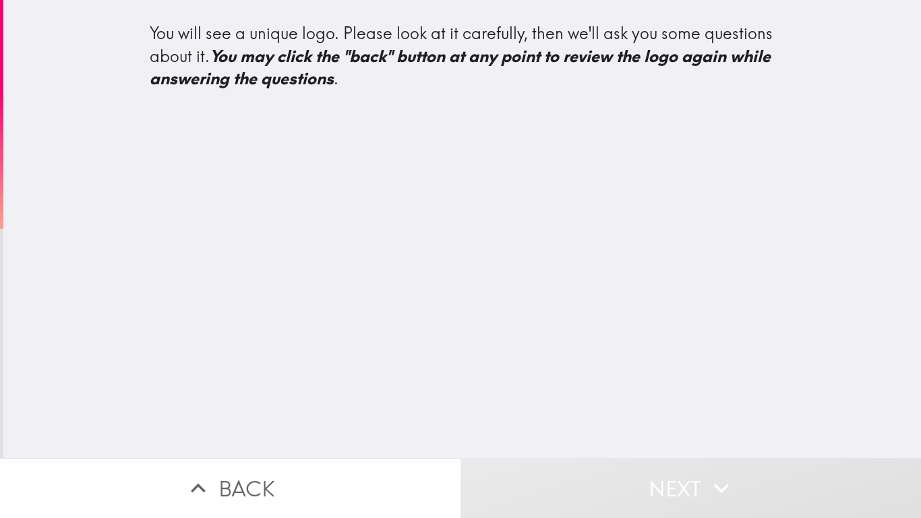
click at [403, 121] on div "You will see a unique logo. Please look at it carefully, then we'll ask you som…" at bounding box center [461, 229] width 917 height 458
drag, startPoint x: 344, startPoint y: 106, endPoint x: 342, endPoint y: 98, distance: 8.5
click at [343, 103] on div "You will see a unique logo. Please look at it carefully, then we'll ask you som…" at bounding box center [462, 62] width 647 height 102
click at [332, 75] on icon "You may click the "back" button at any point to review the logo again while ans…" at bounding box center [462, 67] width 625 height 43
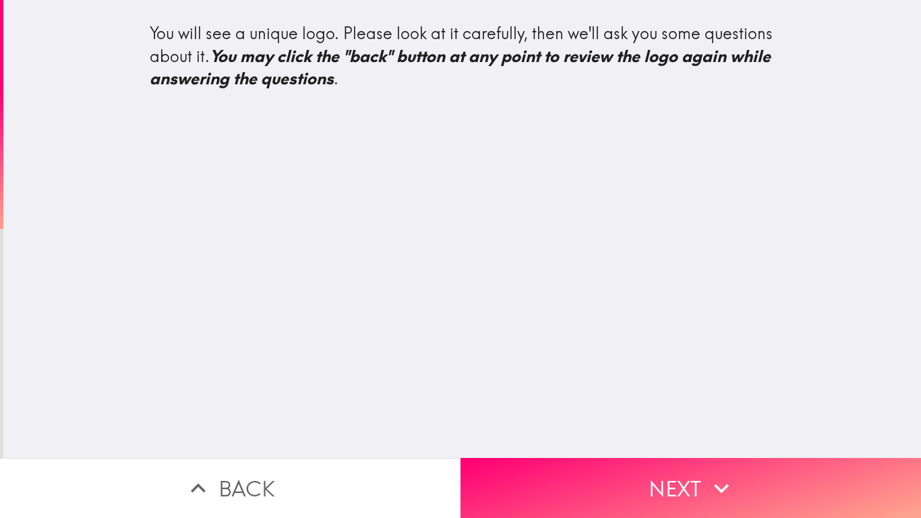
drag, startPoint x: 578, startPoint y: 80, endPoint x: 580, endPoint y: 87, distance: 7.3
click at [580, 80] on div "You will see a unique logo. Please look at it carefully, then we'll ask you som…" at bounding box center [463, 56] width 626 height 68
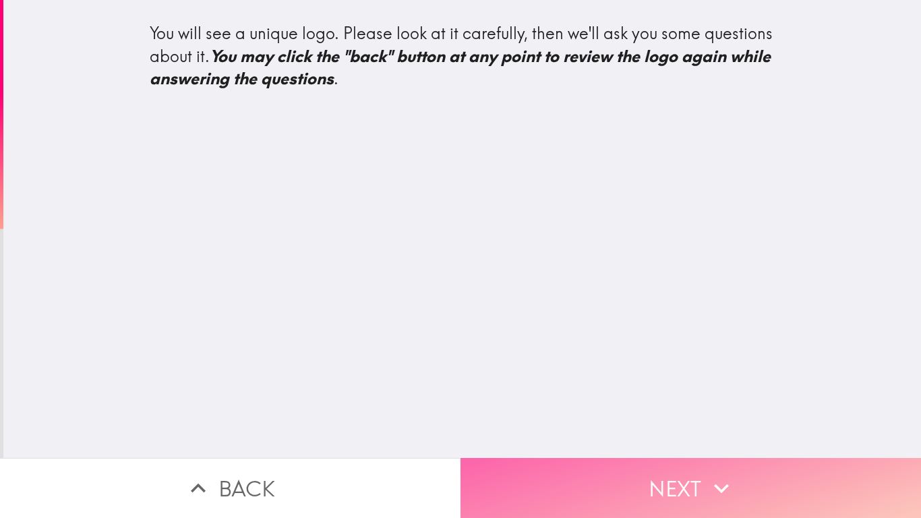
click at [739, 431] on button "Next" at bounding box center [690, 488] width 460 height 60
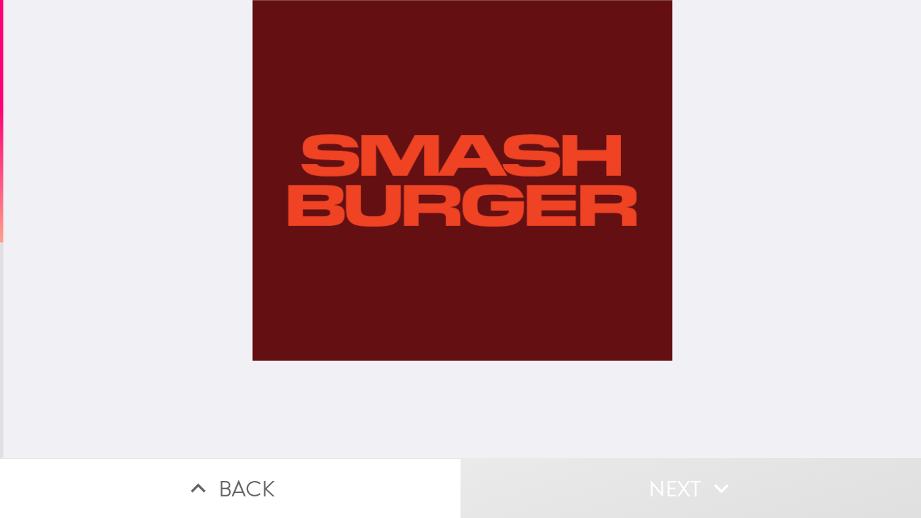
click at [525, 225] on div at bounding box center [462, 229] width 421 height 458
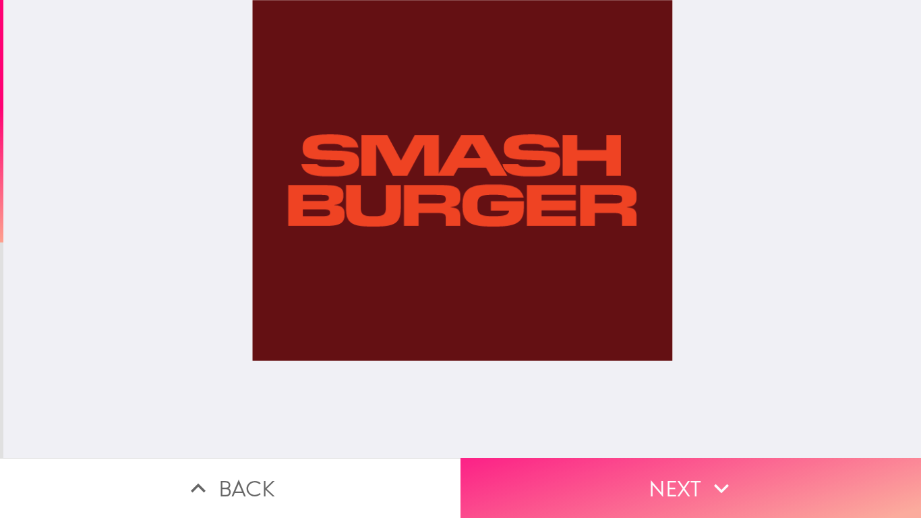
click at [664, 431] on button "Next" at bounding box center [690, 488] width 460 height 60
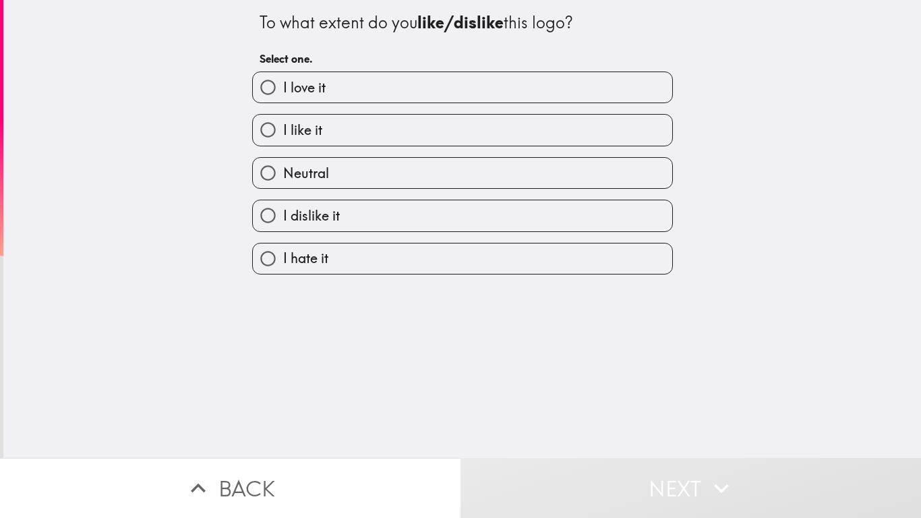
click at [374, 90] on label "I love it" at bounding box center [462, 87] width 419 height 30
click at [283, 90] on input "I love it" at bounding box center [268, 87] width 30 height 30
radio input "true"
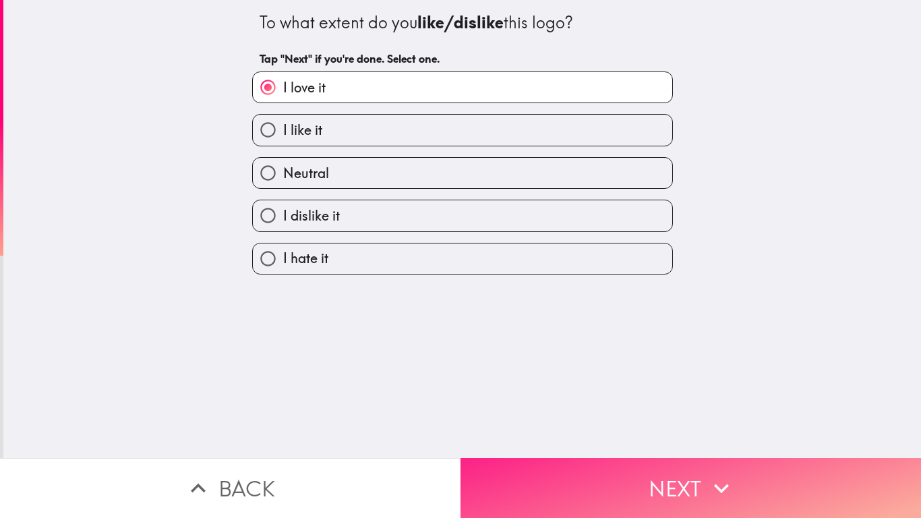
click at [678, 431] on button "Next" at bounding box center [690, 488] width 460 height 60
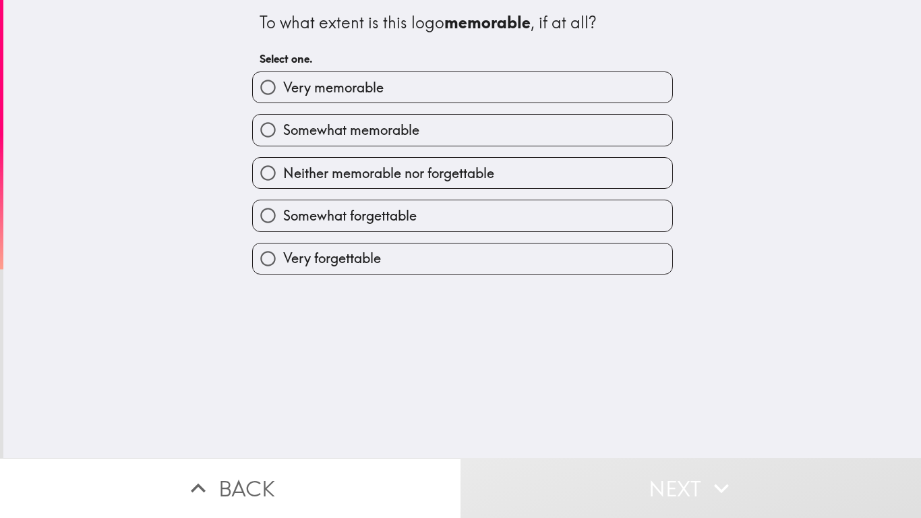
click at [431, 89] on label "Very memorable" at bounding box center [462, 87] width 419 height 30
click at [283, 89] on input "Very memorable" at bounding box center [268, 87] width 30 height 30
radio input "true"
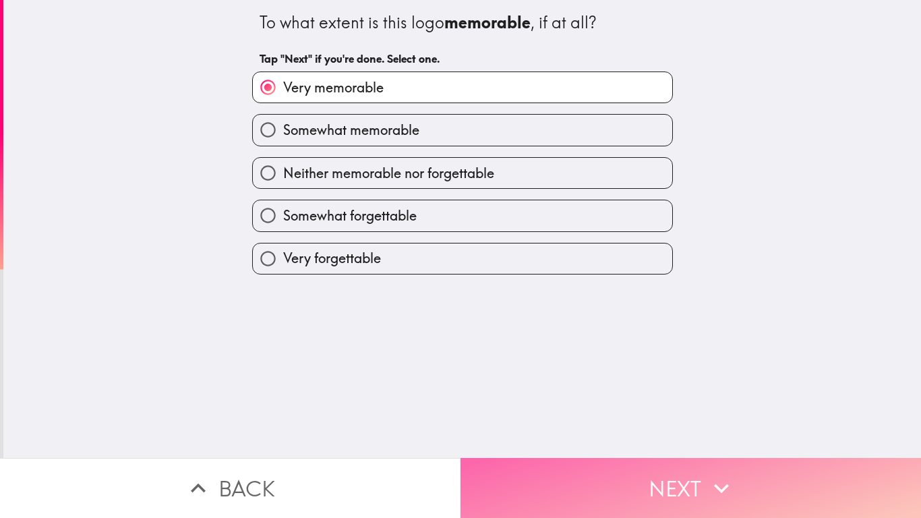
click at [606, 431] on button "Next" at bounding box center [690, 488] width 460 height 60
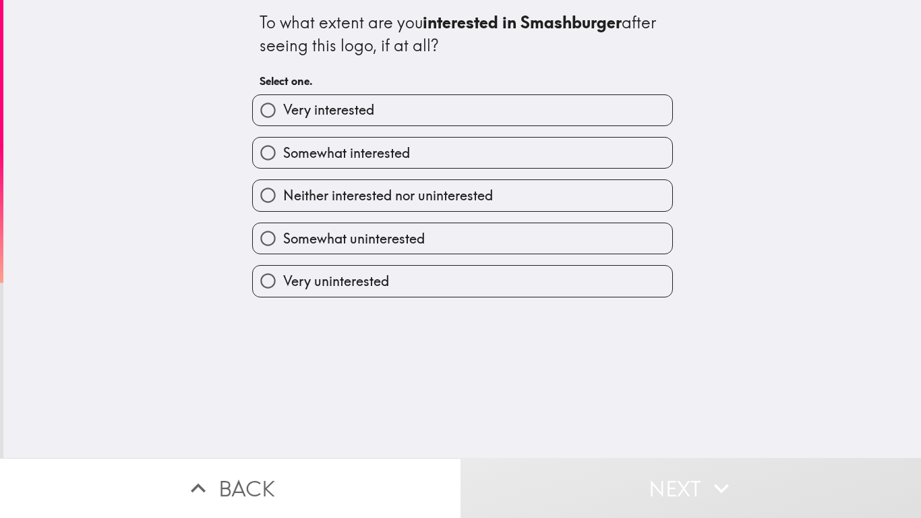
click at [434, 107] on label "Very interested" at bounding box center [462, 110] width 419 height 30
click at [283, 107] on input "Very interested" at bounding box center [268, 110] width 30 height 30
radio input "true"
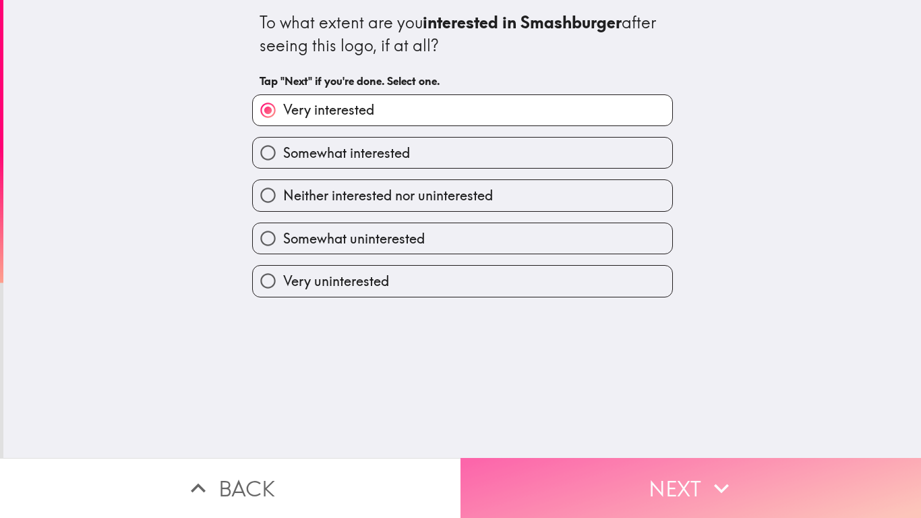
click at [667, 431] on button "Next" at bounding box center [690, 488] width 460 height 60
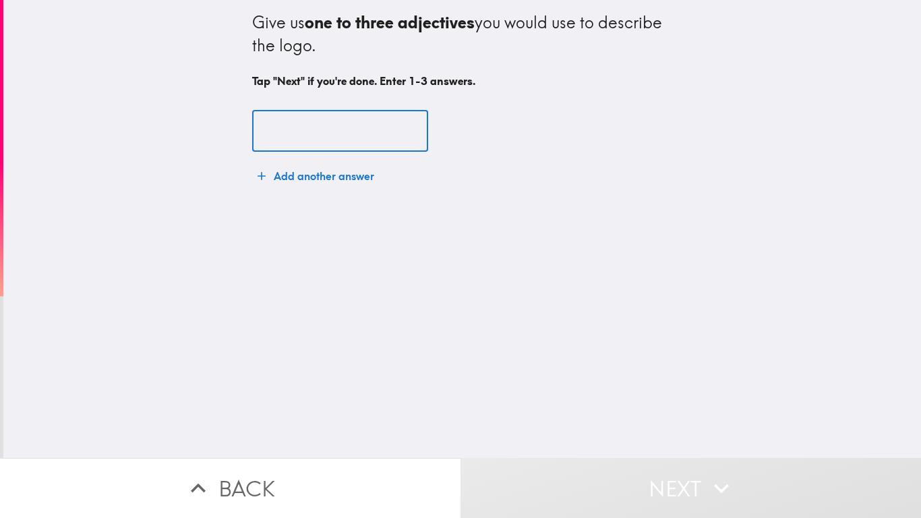
click at [353, 126] on input "text" at bounding box center [340, 132] width 176 height 42
click at [317, 127] on input "text" at bounding box center [340, 132] width 176 height 42
click at [593, 180] on div "​ Add another answer" at bounding box center [462, 150] width 421 height 112
click at [354, 131] on input "text" at bounding box center [340, 132] width 176 height 42
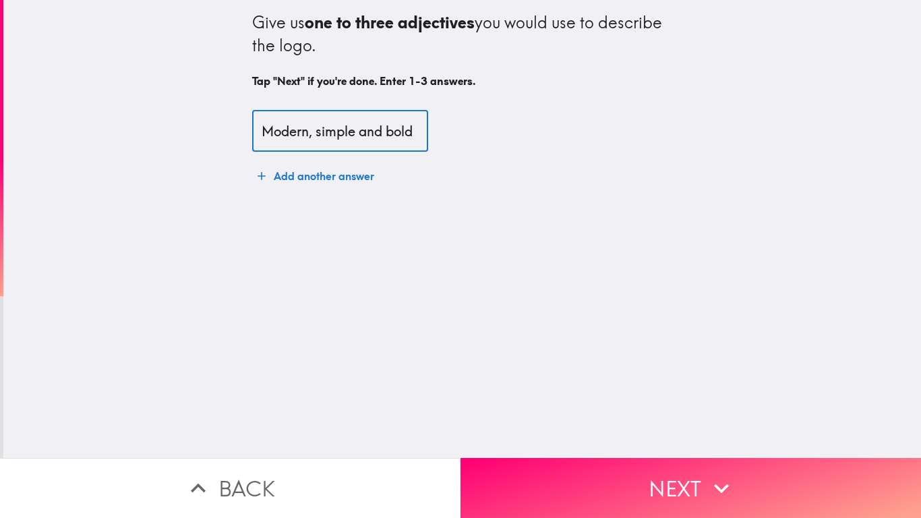
scroll to position [0, 13]
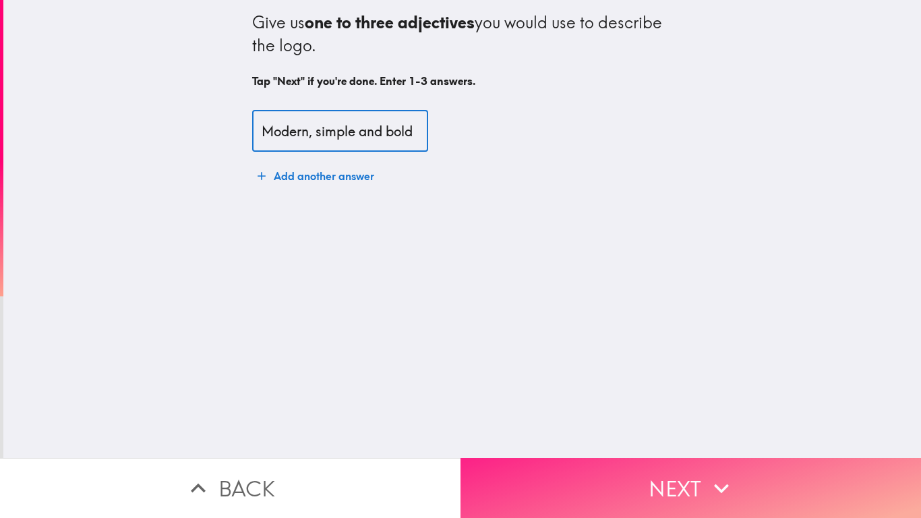
type input "Modern, simple and bold"
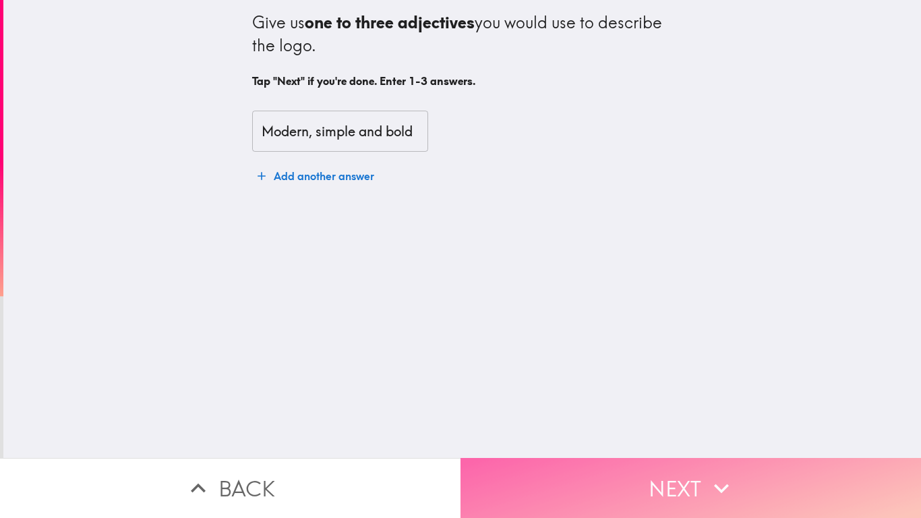
click at [609, 431] on button "Next" at bounding box center [690, 488] width 460 height 60
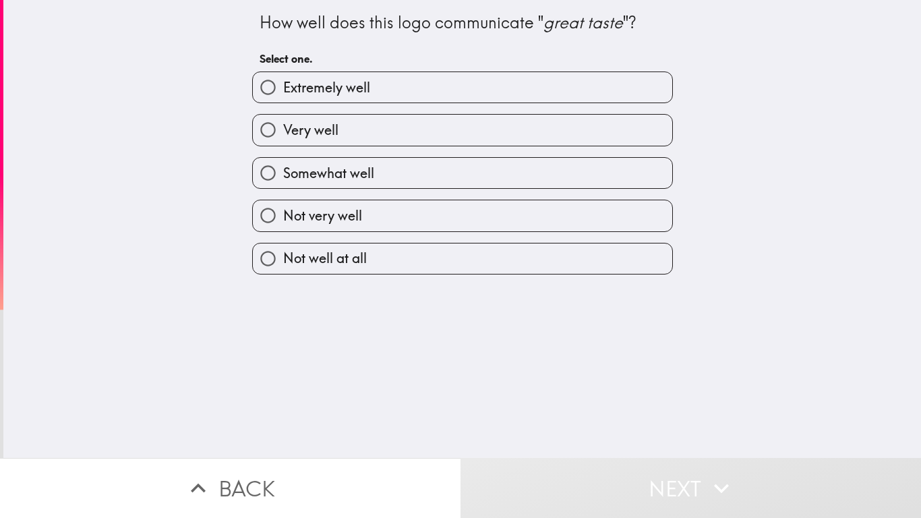
click at [373, 98] on label "Extremely well" at bounding box center [462, 87] width 419 height 30
click at [283, 98] on input "Extremely well" at bounding box center [268, 87] width 30 height 30
radio input "true"
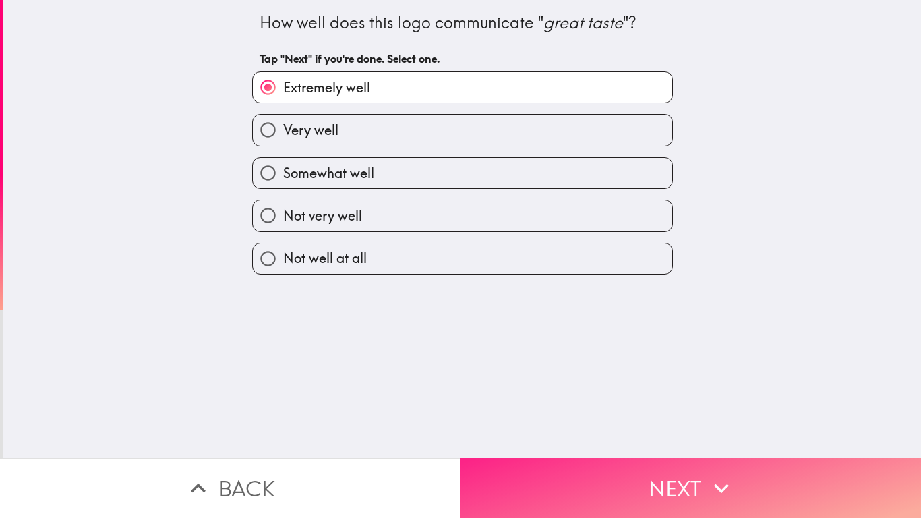
click at [658, 431] on button "Next" at bounding box center [690, 488] width 460 height 60
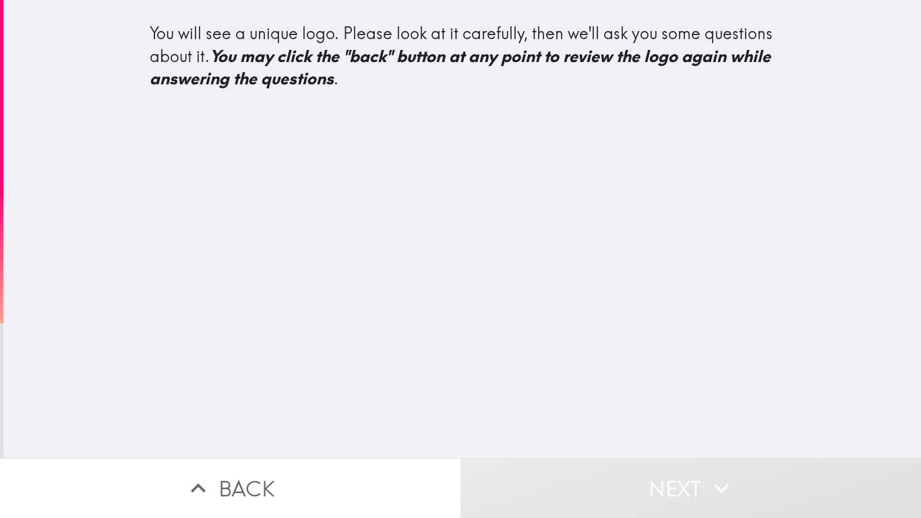
click at [677, 280] on div "You will see a unique logo. Please look at it carefully, then we'll ask you som…" at bounding box center [461, 229] width 917 height 458
click at [386, 67] on div "You will see a unique logo. Please look at it carefully, then we'll ask you som…" at bounding box center [463, 56] width 626 height 68
click at [556, 236] on div "You will see a unique logo. Please look at it carefully, then we'll ask you som…" at bounding box center [461, 229] width 917 height 458
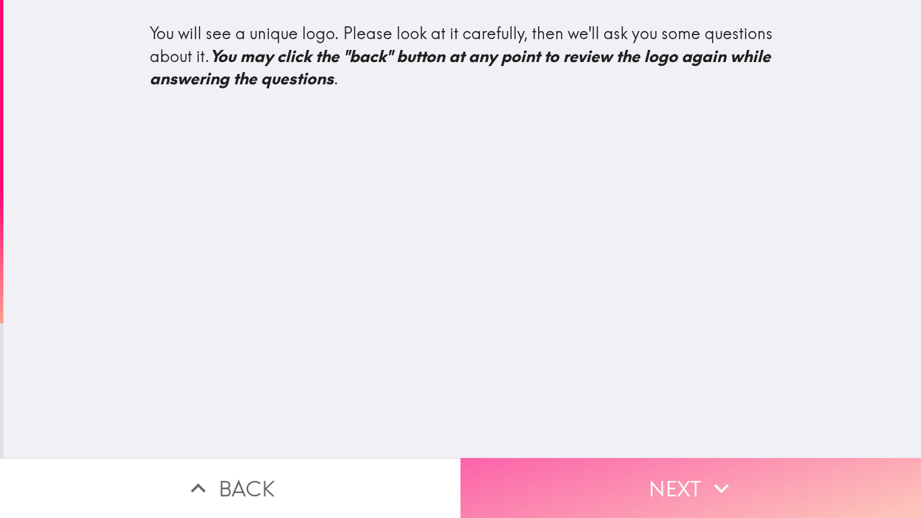
click at [640, 431] on button "Next" at bounding box center [690, 488] width 460 height 60
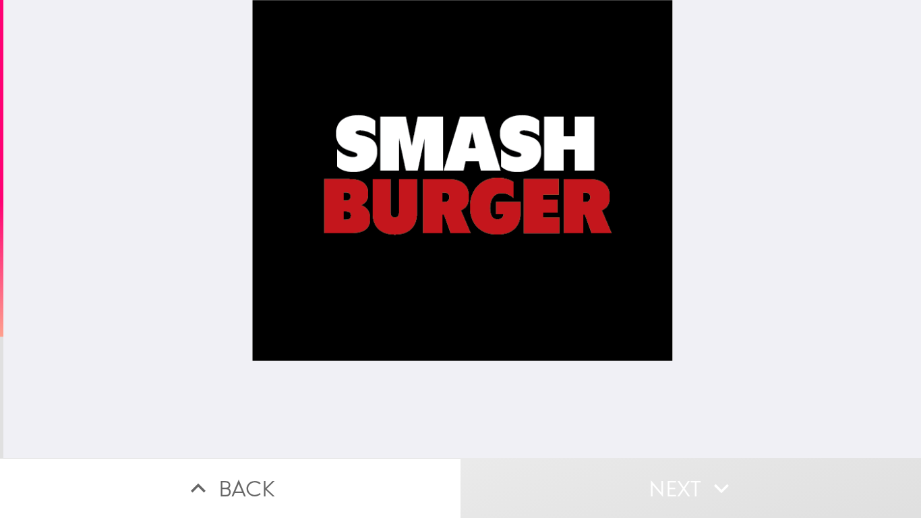
click at [751, 167] on div at bounding box center [461, 229] width 917 height 458
click at [767, 177] on div at bounding box center [461, 229] width 917 height 458
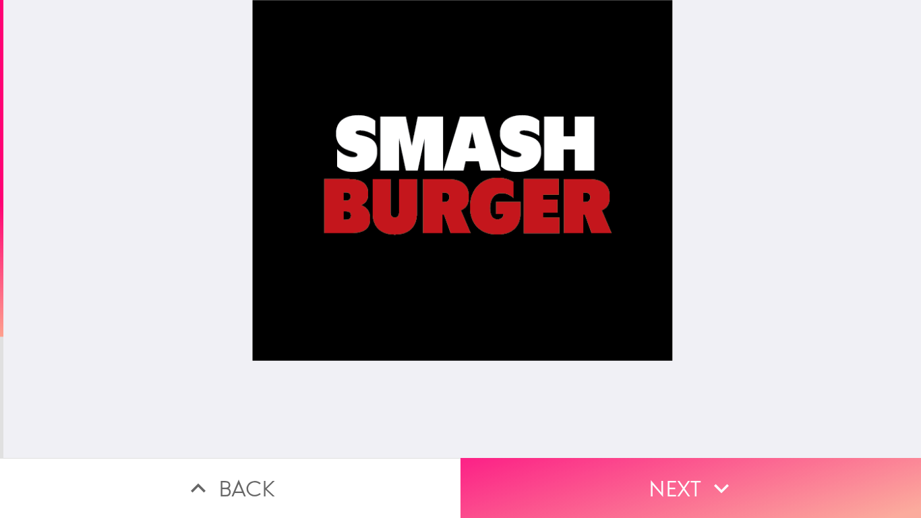
click at [682, 431] on button "Next" at bounding box center [690, 488] width 460 height 60
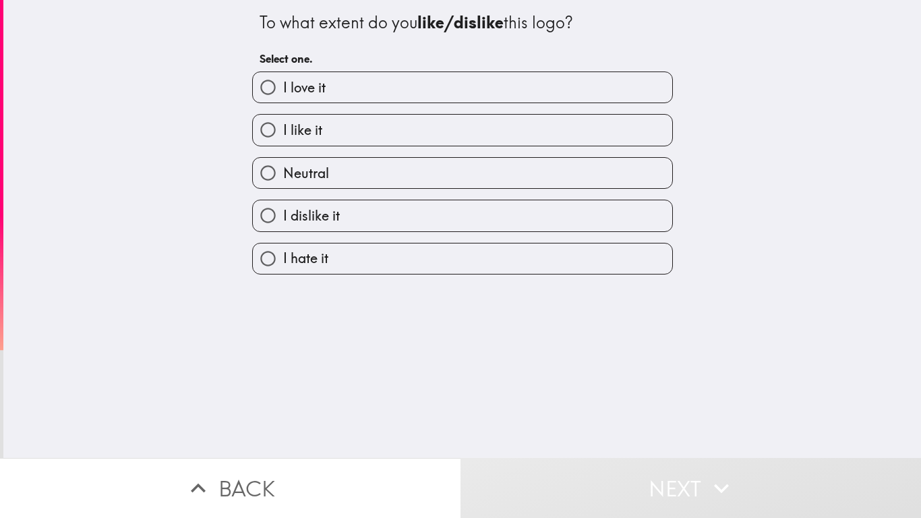
click at [365, 90] on label "I love it" at bounding box center [462, 87] width 419 height 30
click at [283, 90] on input "I love it" at bounding box center [268, 87] width 30 height 30
radio input "true"
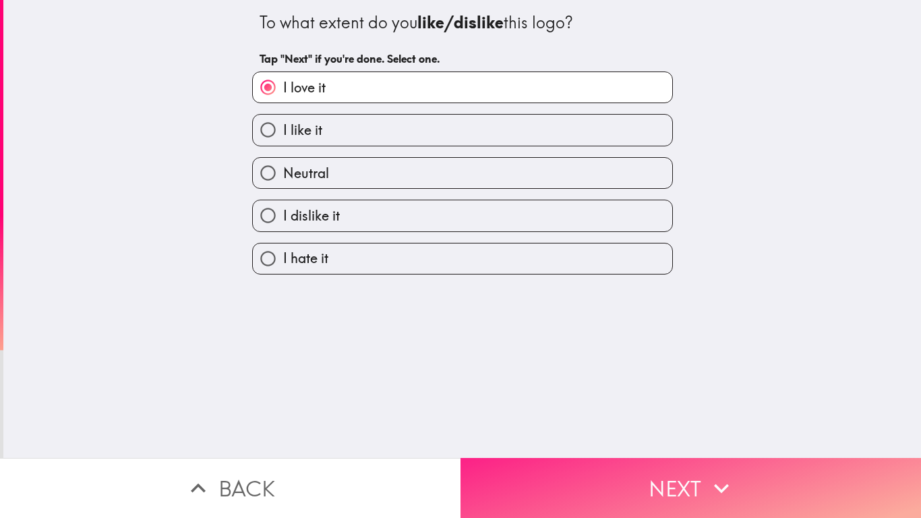
click at [628, 431] on button "Next" at bounding box center [690, 488] width 460 height 60
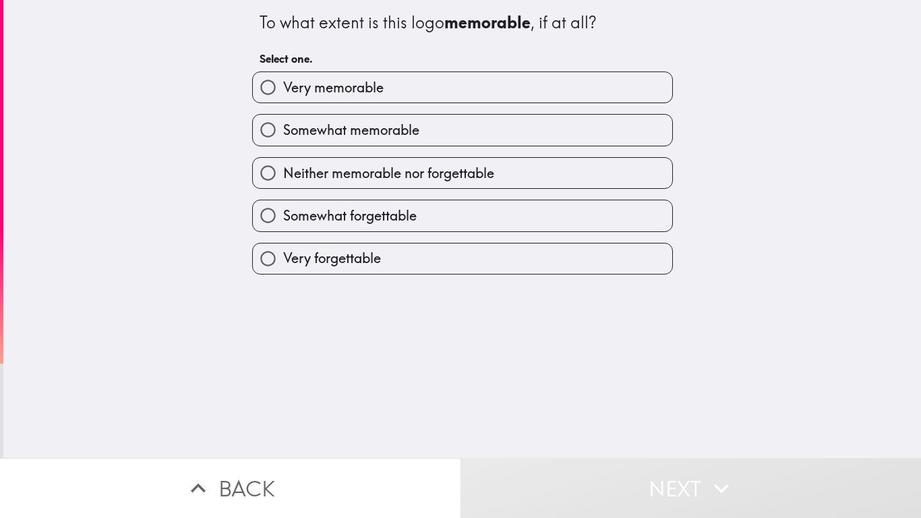
click at [398, 90] on label "Very memorable" at bounding box center [462, 87] width 419 height 30
click at [283, 90] on input "Very memorable" at bounding box center [268, 87] width 30 height 30
radio input "true"
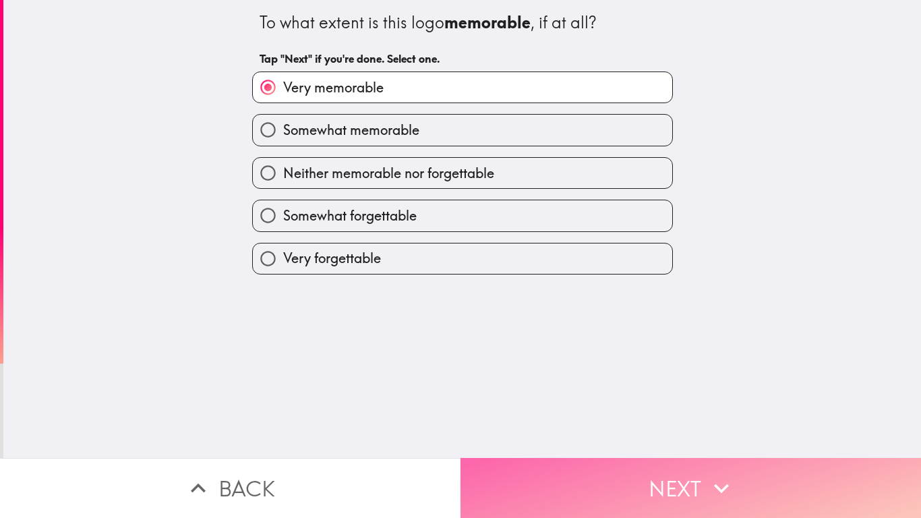
click at [624, 431] on button "Next" at bounding box center [690, 488] width 460 height 60
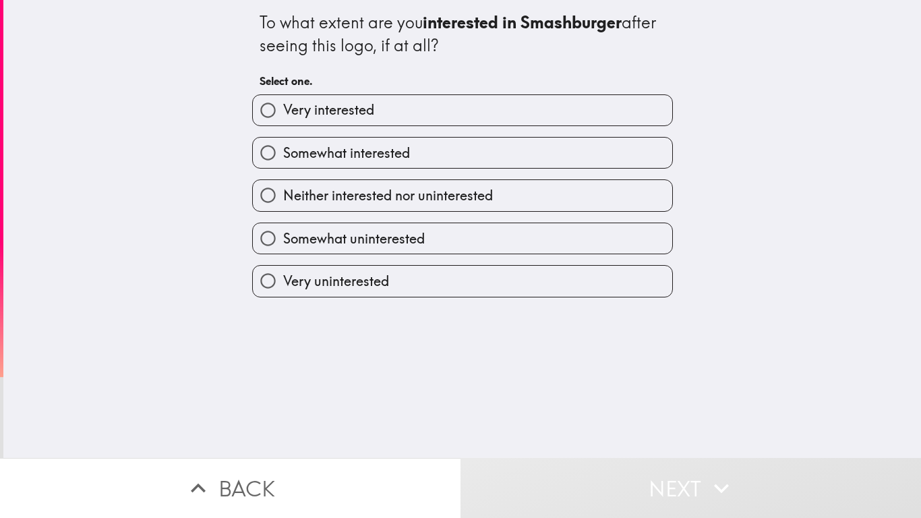
click at [444, 115] on label "Very interested" at bounding box center [462, 110] width 419 height 30
click at [283, 115] on input "Very interested" at bounding box center [268, 110] width 30 height 30
radio input "true"
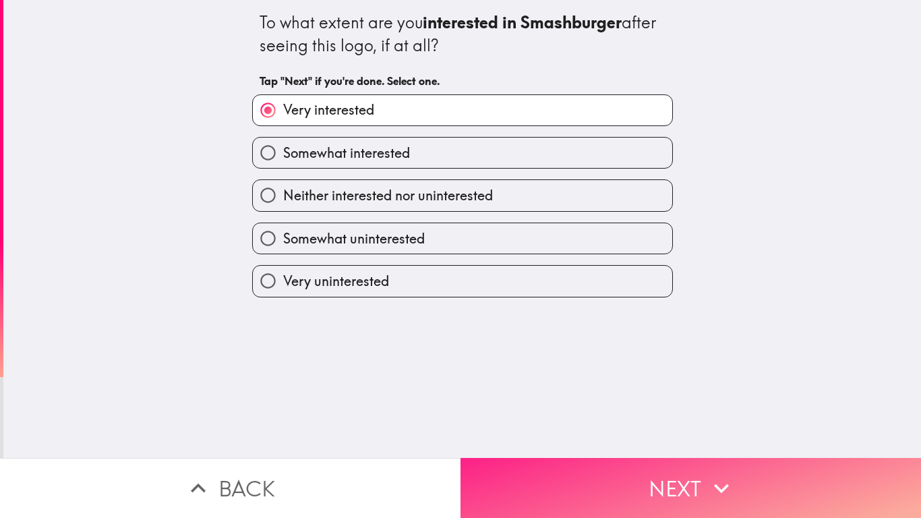
click at [600, 431] on button "Next" at bounding box center [690, 488] width 460 height 60
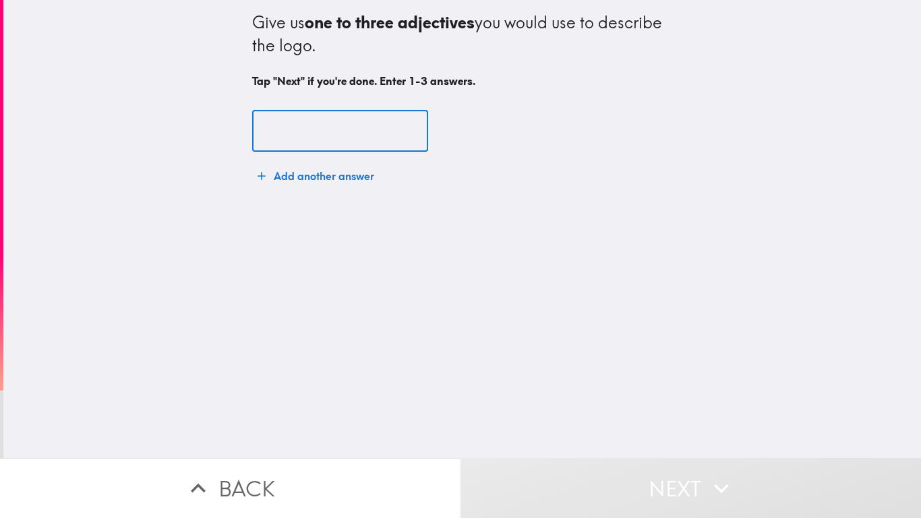
click at [328, 130] on input "text" at bounding box center [340, 132] width 176 height 42
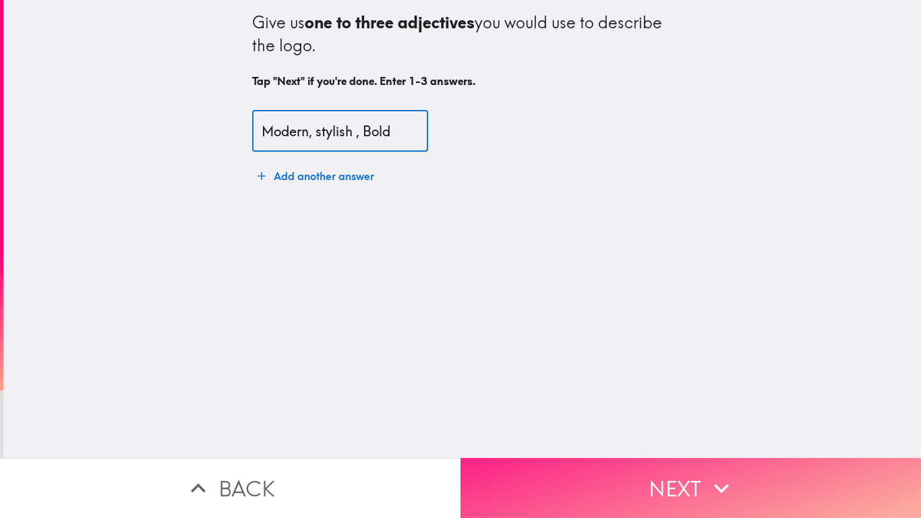
type input "Modern, stylish , Bold"
click at [638, 431] on button "Next" at bounding box center [690, 488] width 460 height 60
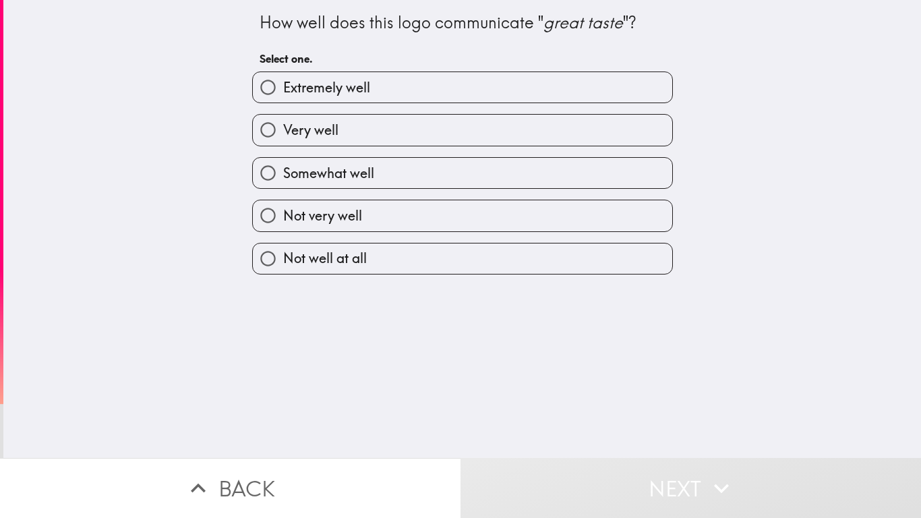
click at [352, 92] on span "Extremely well" at bounding box center [326, 87] width 87 height 19
click at [283, 92] on input "Extremely well" at bounding box center [268, 87] width 30 height 30
radio input "true"
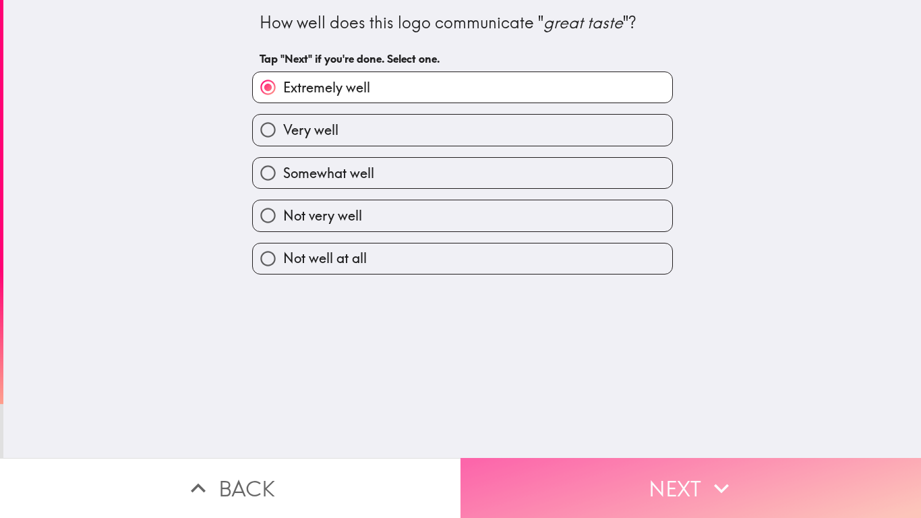
click at [707, 431] on button "Next" at bounding box center [690, 488] width 460 height 60
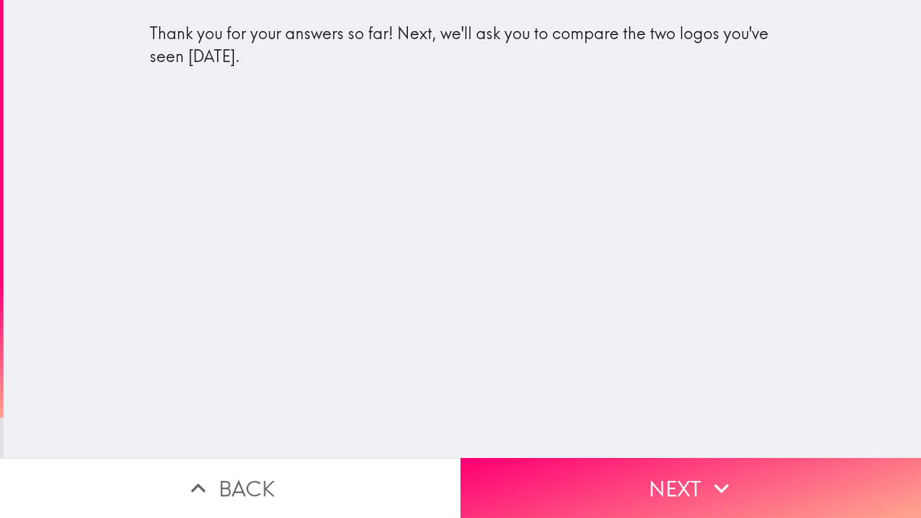
click at [477, 303] on div "Thank you for your answers so far! Next, we'll ask you to compare the two logos…" at bounding box center [461, 229] width 917 height 458
click at [592, 288] on div "Thank you for your answers so far! Next, we'll ask you to compare the two logos…" at bounding box center [461, 229] width 917 height 458
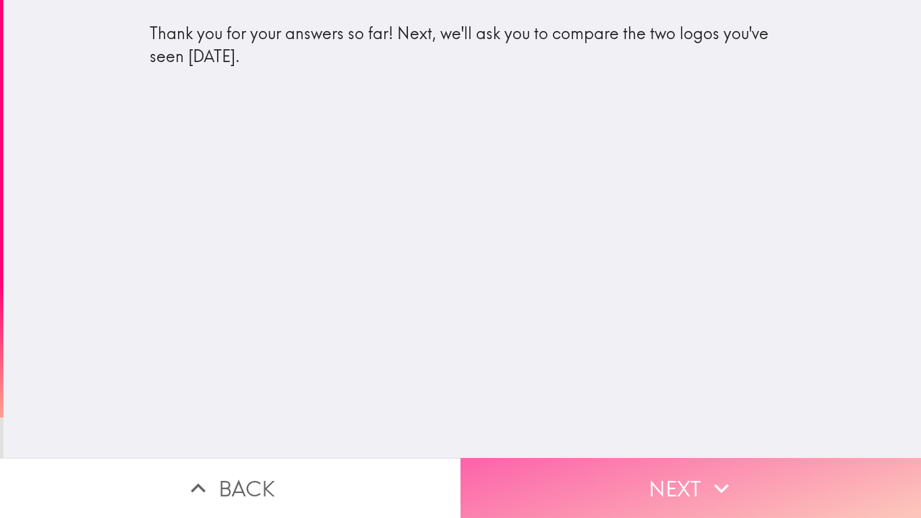
click at [684, 431] on button "Next" at bounding box center [690, 488] width 460 height 60
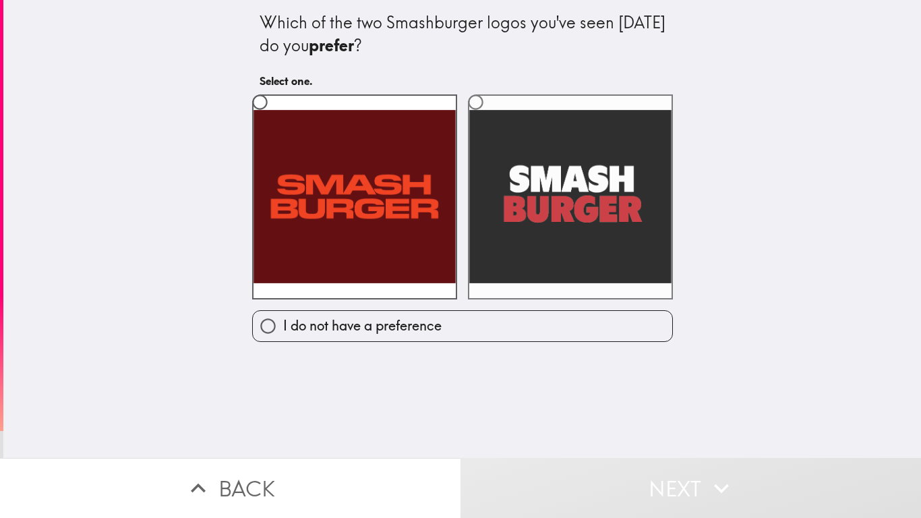
click at [466, 99] on input "radio" at bounding box center [475, 102] width 30 height 30
radio input "true"
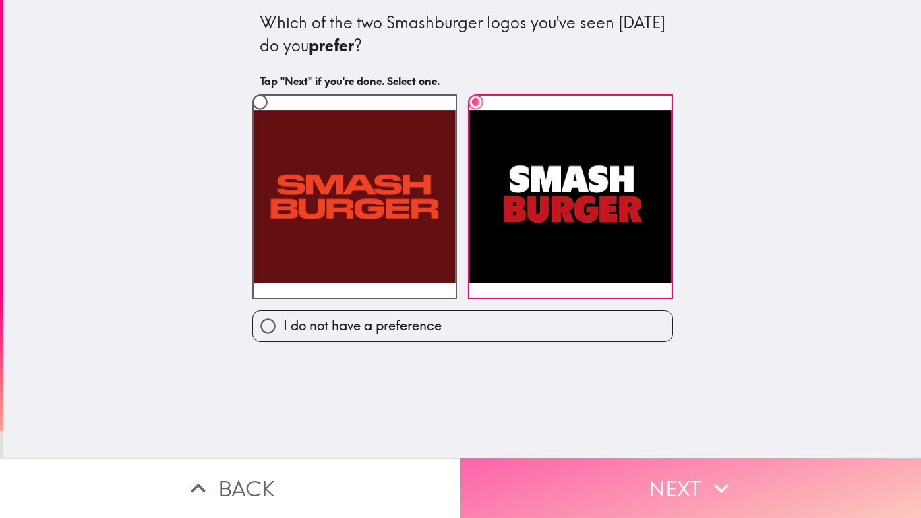
click at [708, 431] on icon "button" at bounding box center [721, 488] width 30 height 30
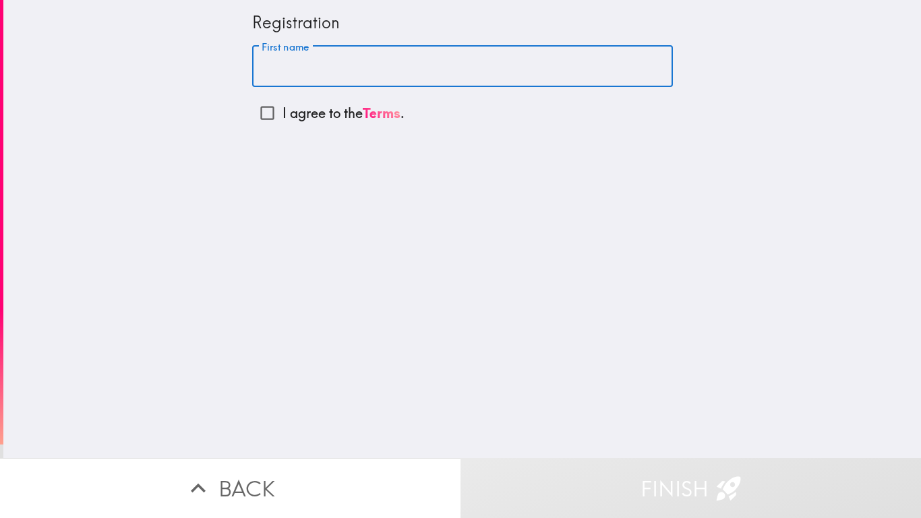
click at [328, 61] on input "First name" at bounding box center [462, 67] width 421 height 42
type input "Cherry"
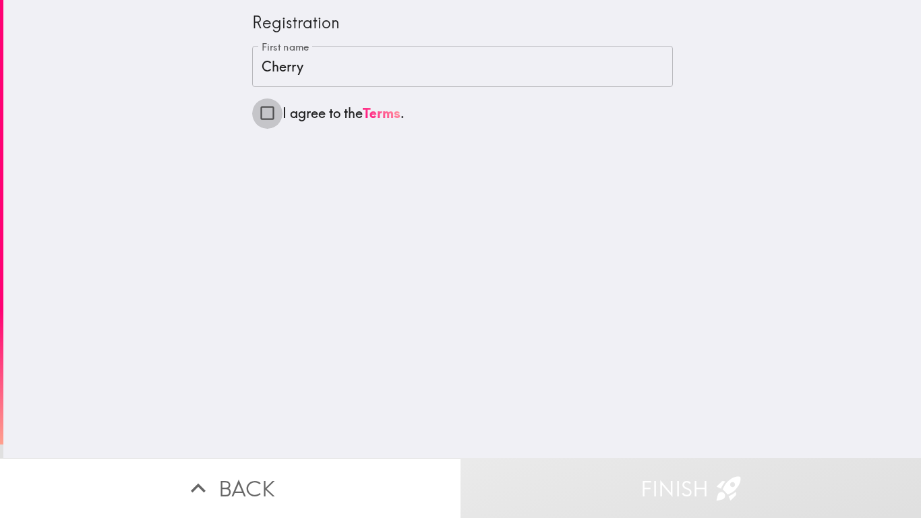
click at [259, 115] on input "I agree to the Terms ." at bounding box center [267, 113] width 30 height 30
checkbox input "true"
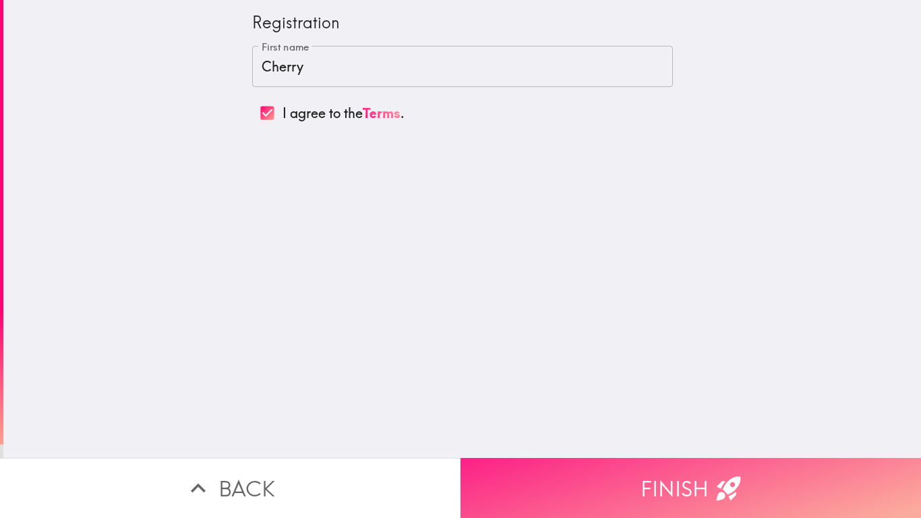
click at [645, 431] on button "Finish" at bounding box center [690, 488] width 460 height 60
